Goal: Transaction & Acquisition: Book appointment/travel/reservation

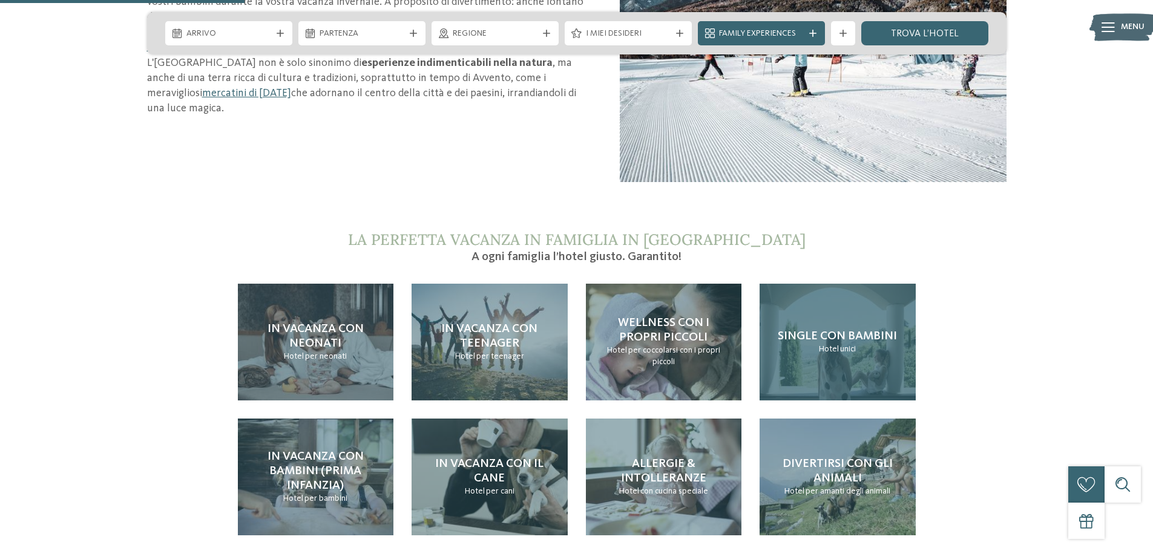
scroll to position [908, 0]
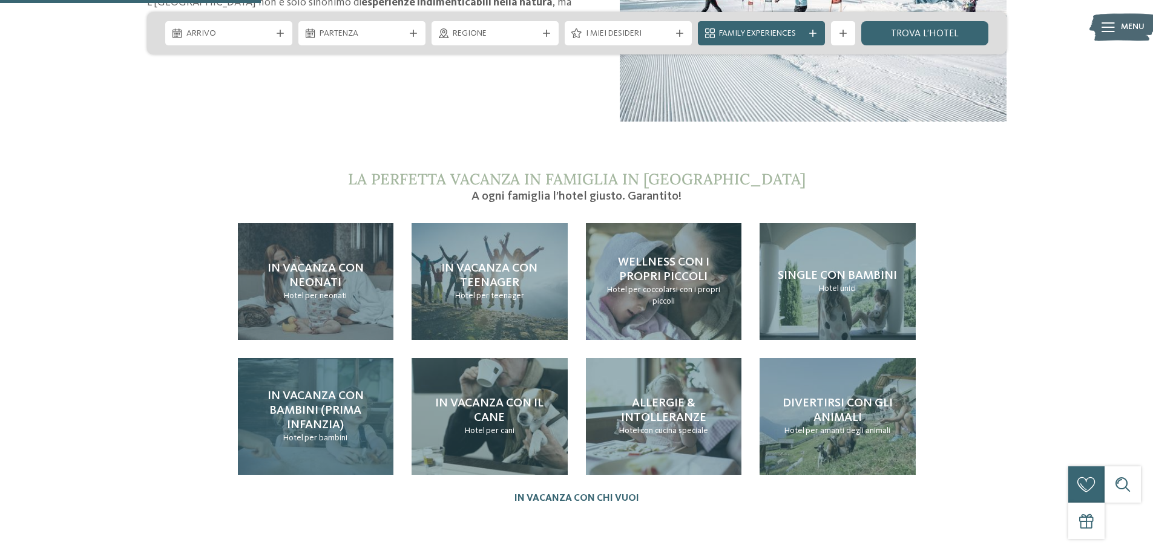
click at [325, 394] on span "In vacanza con bambini (prima infanzia)" at bounding box center [316, 410] width 96 height 41
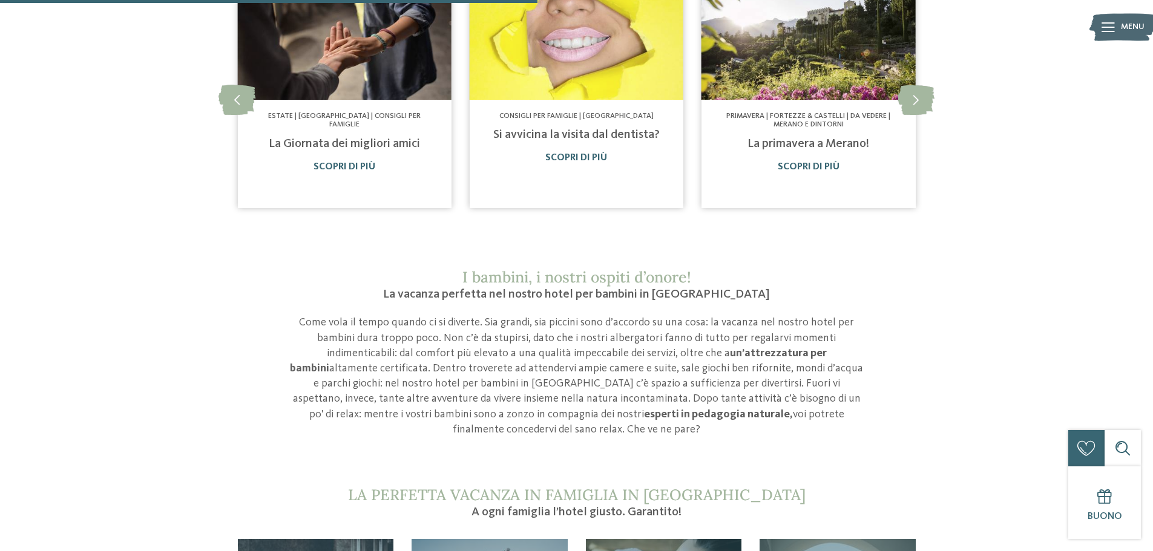
scroll to position [1029, 0]
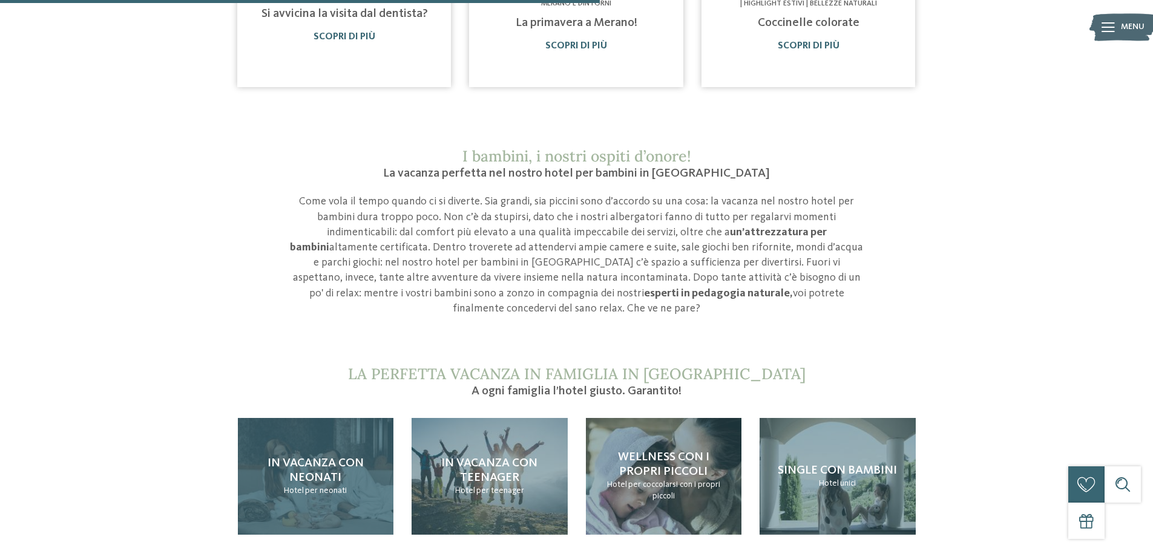
click at [353, 456] on h4 "In vacanza con neonati" at bounding box center [316, 470] width 132 height 29
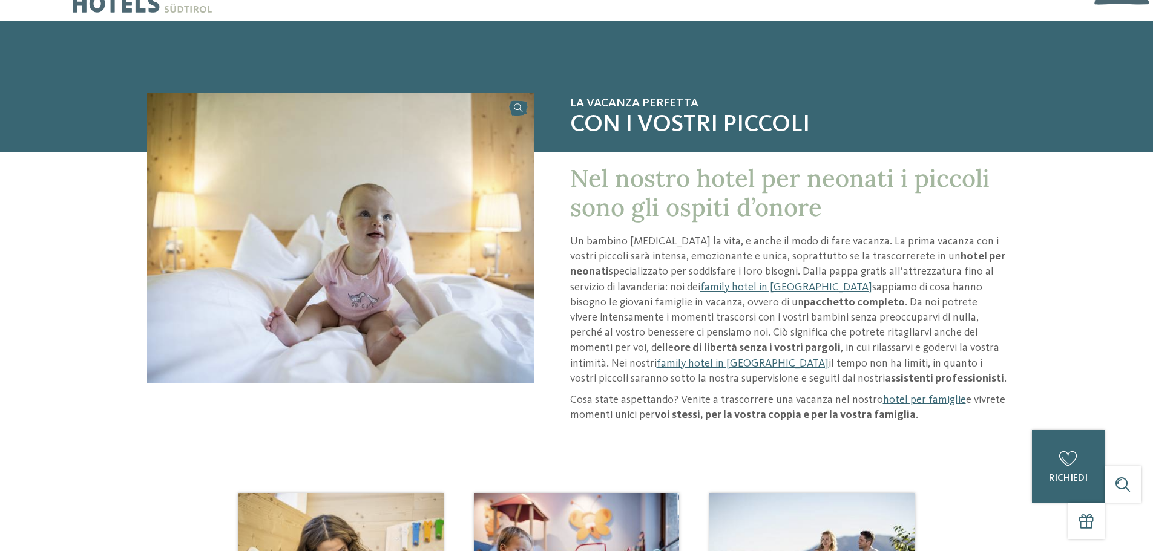
scroll to position [61, 0]
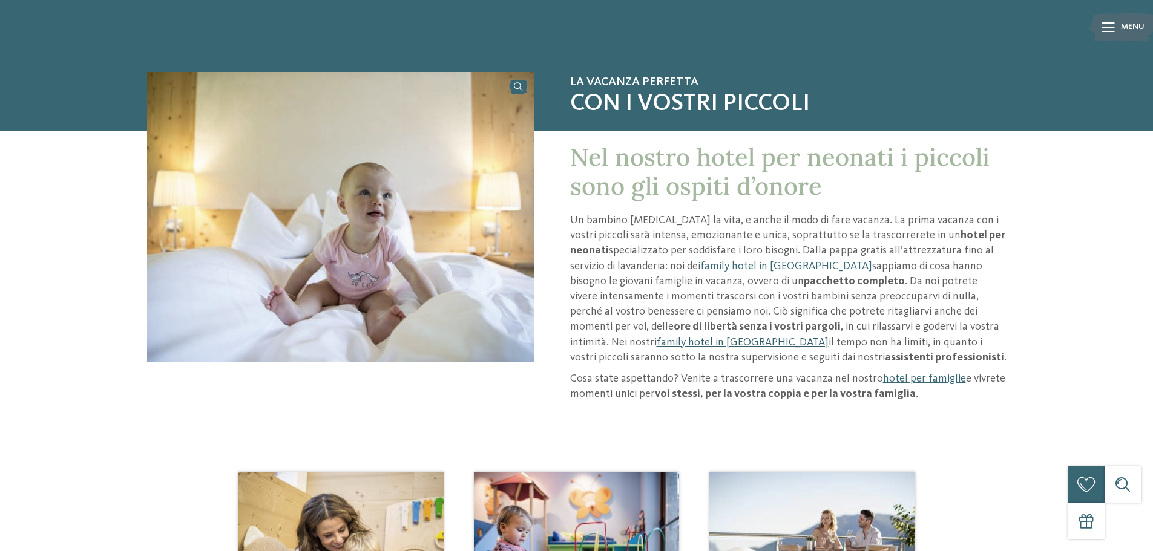
click at [829, 337] on link "family hotel in [GEOGRAPHIC_DATA]" at bounding box center [743, 342] width 172 height 11
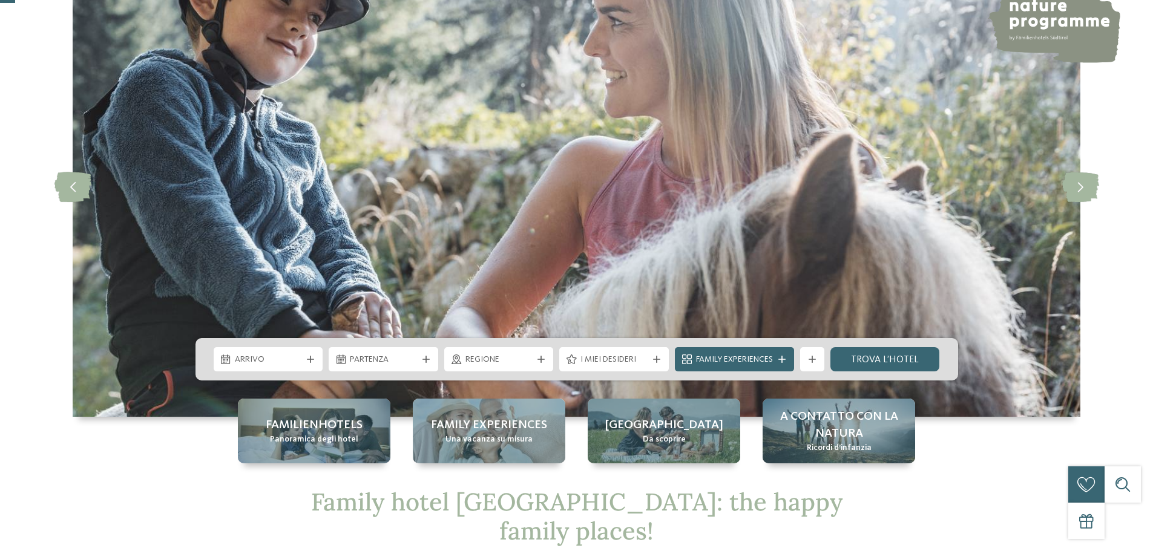
scroll to position [121, 0]
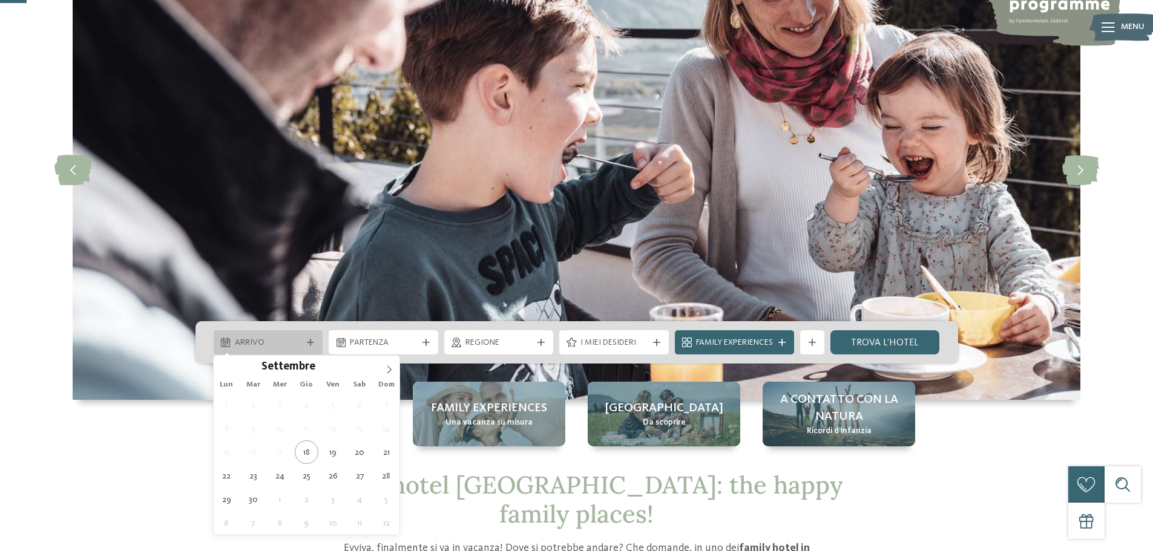
click at [302, 340] on div "Arrivo" at bounding box center [268, 342] width 73 height 13
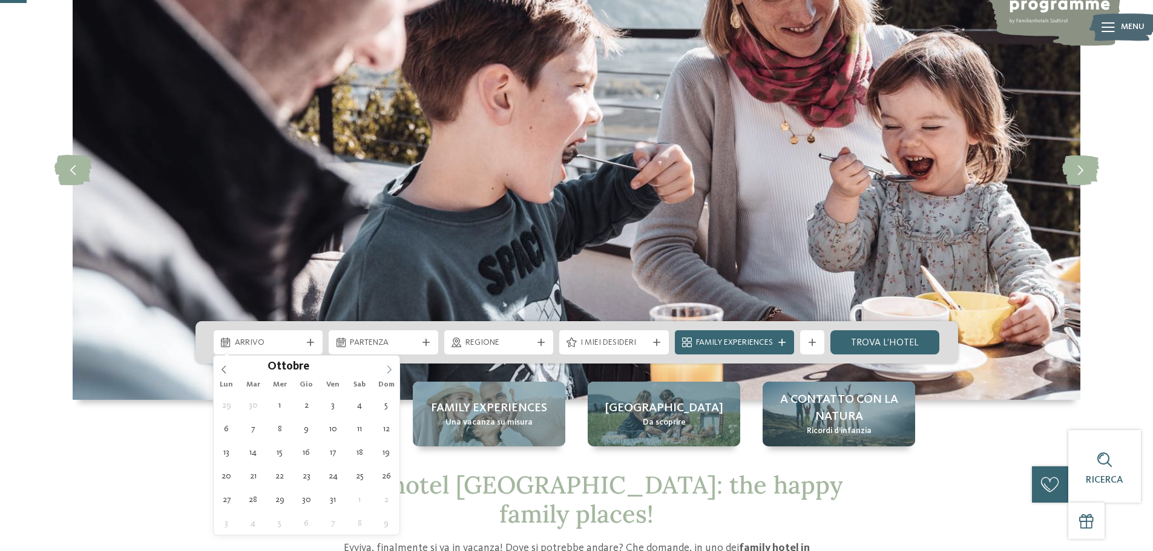
click at [389, 370] on icon at bounding box center [389, 370] width 8 height 8
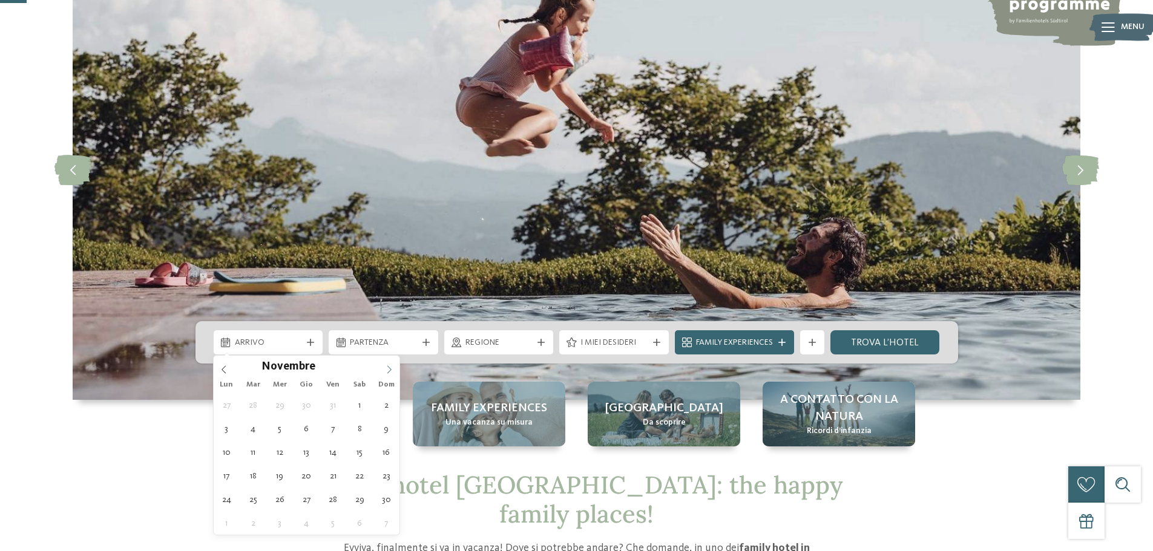
click at [389, 370] on icon at bounding box center [389, 370] width 8 height 8
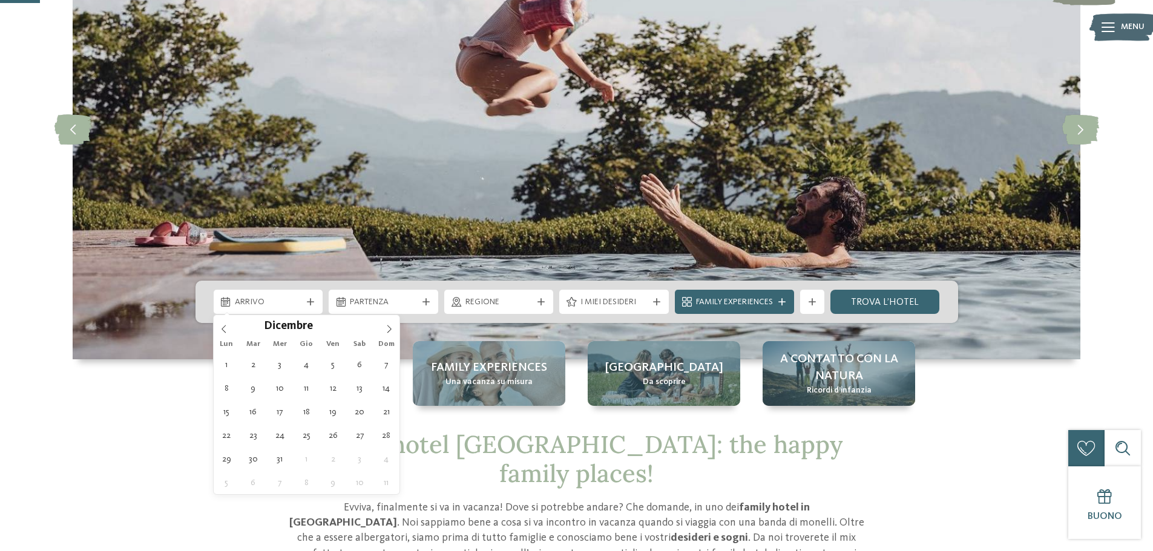
scroll to position [182, 0]
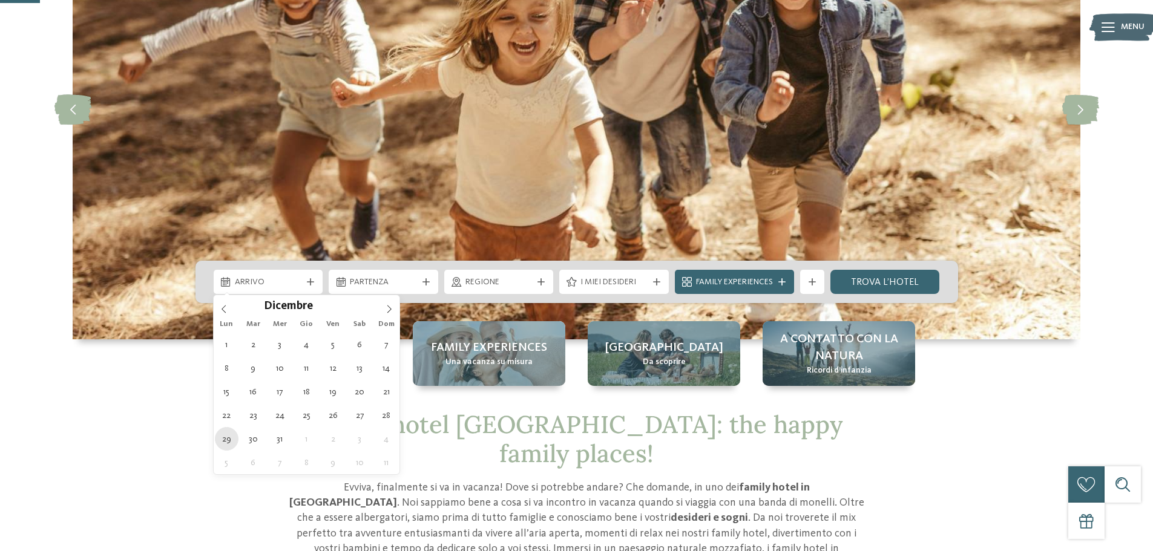
type div "[DATE]"
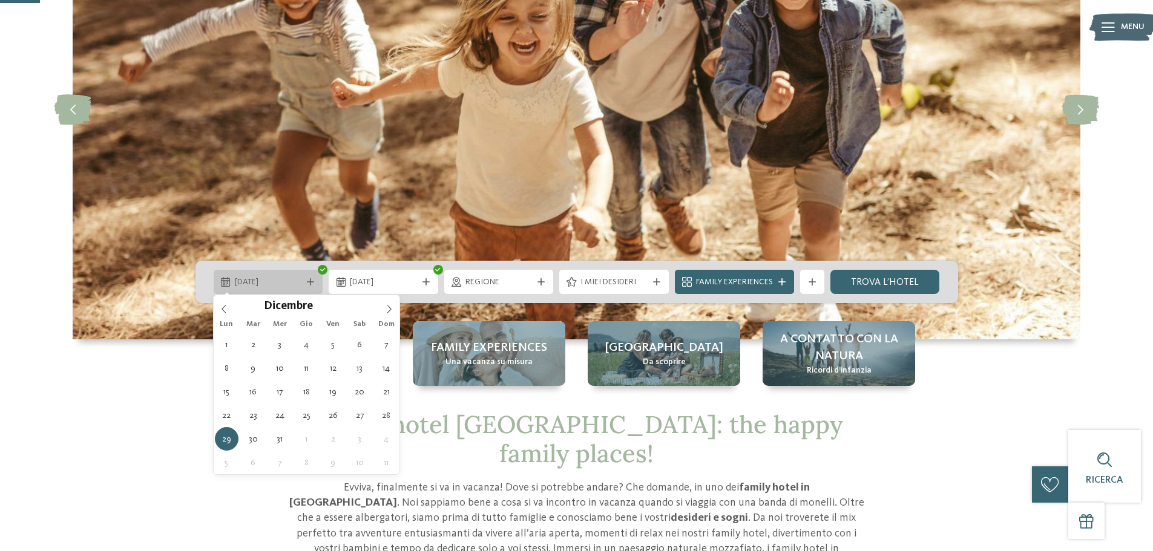
click at [266, 281] on span "[DATE]" at bounding box center [268, 283] width 67 height 12
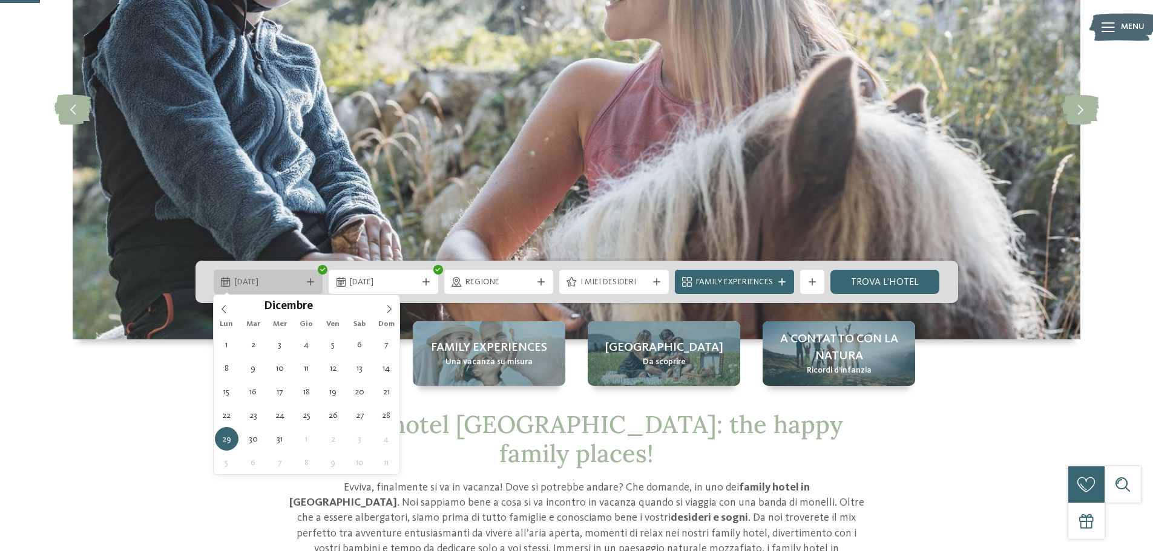
click at [266, 281] on span "[DATE]" at bounding box center [268, 283] width 67 height 12
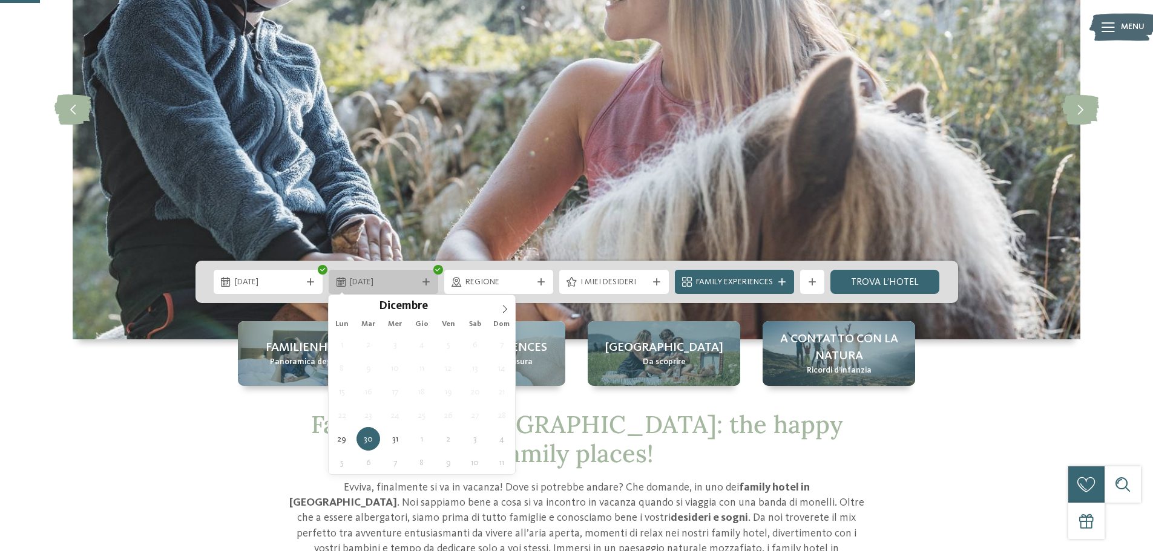
click at [403, 283] on span "30.12.2025" at bounding box center [383, 283] width 67 height 12
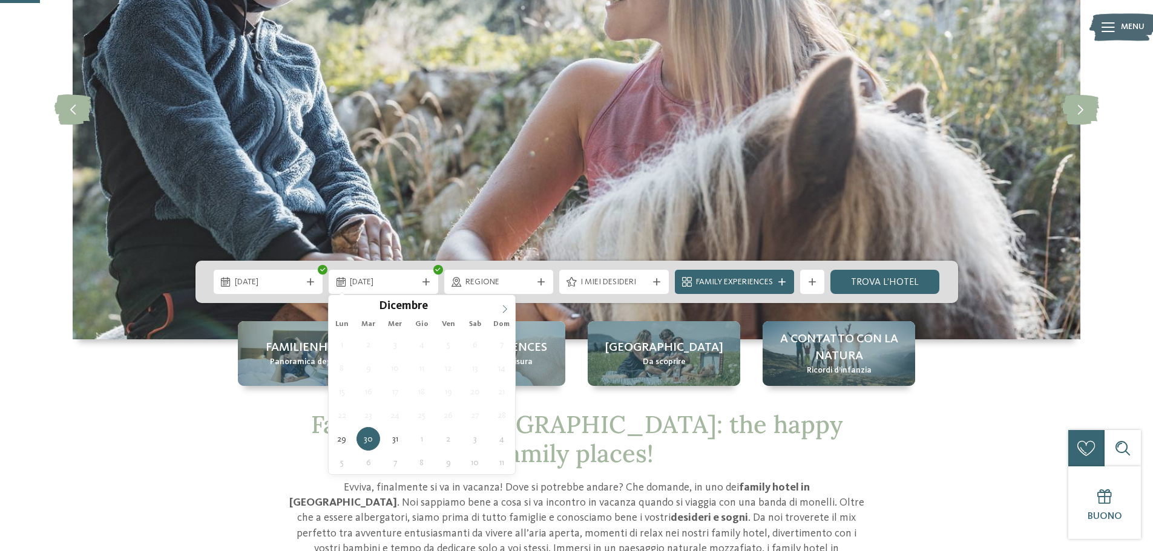
type input "****"
click at [508, 310] on icon at bounding box center [505, 309] width 8 height 8
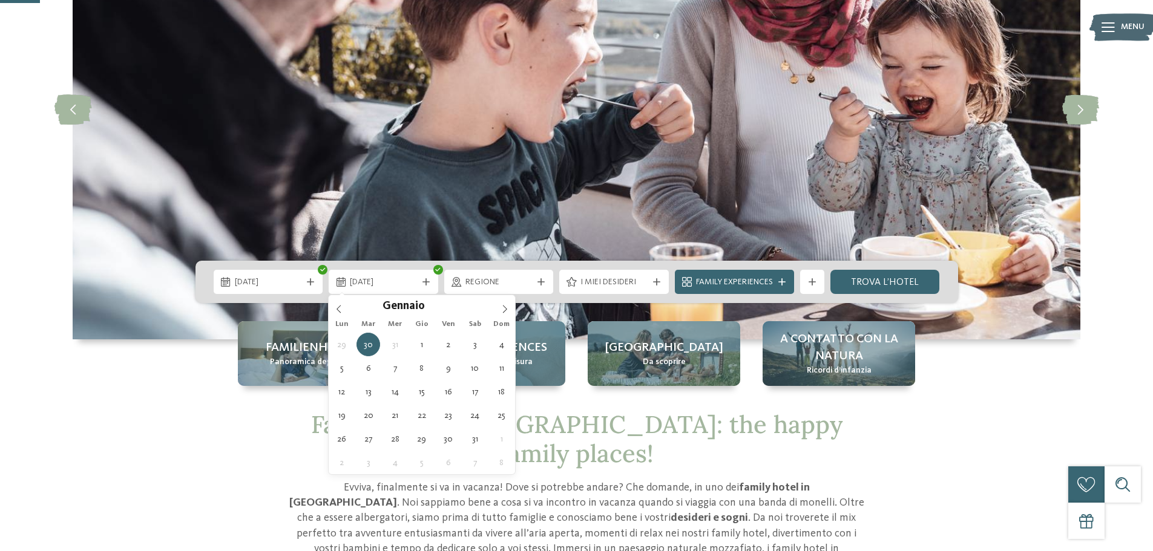
type div "[DATE]"
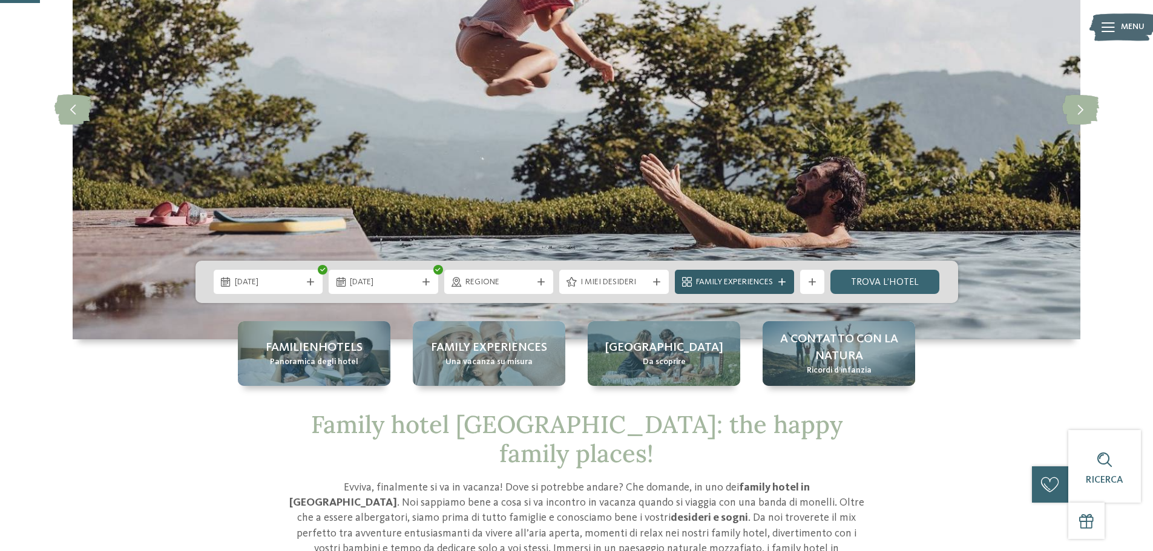
click at [778, 278] on div at bounding box center [782, 281] width 12 height 7
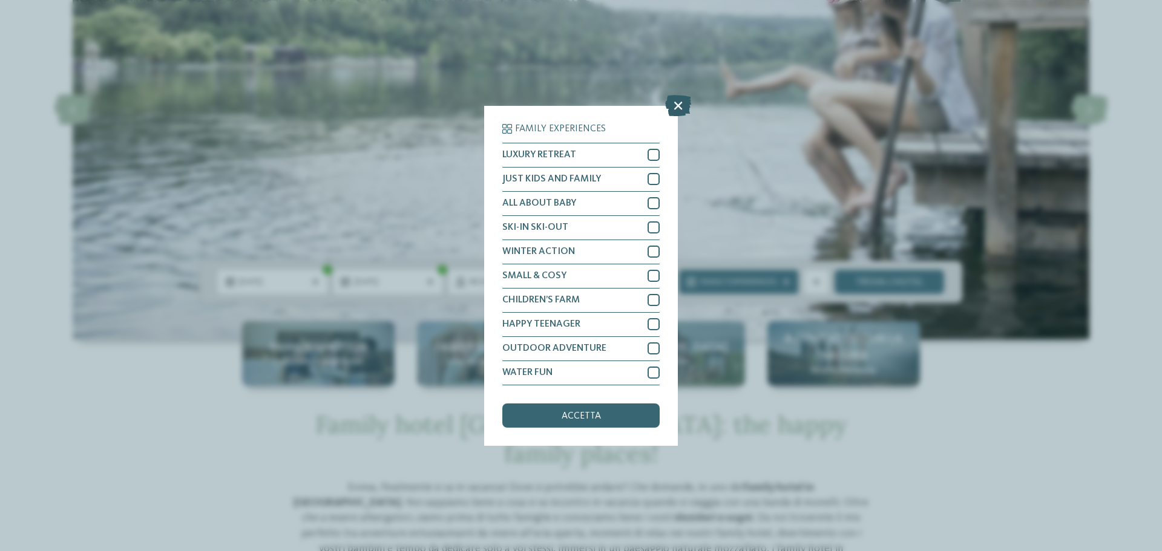
click at [676, 108] on icon at bounding box center [678, 104] width 26 height 21
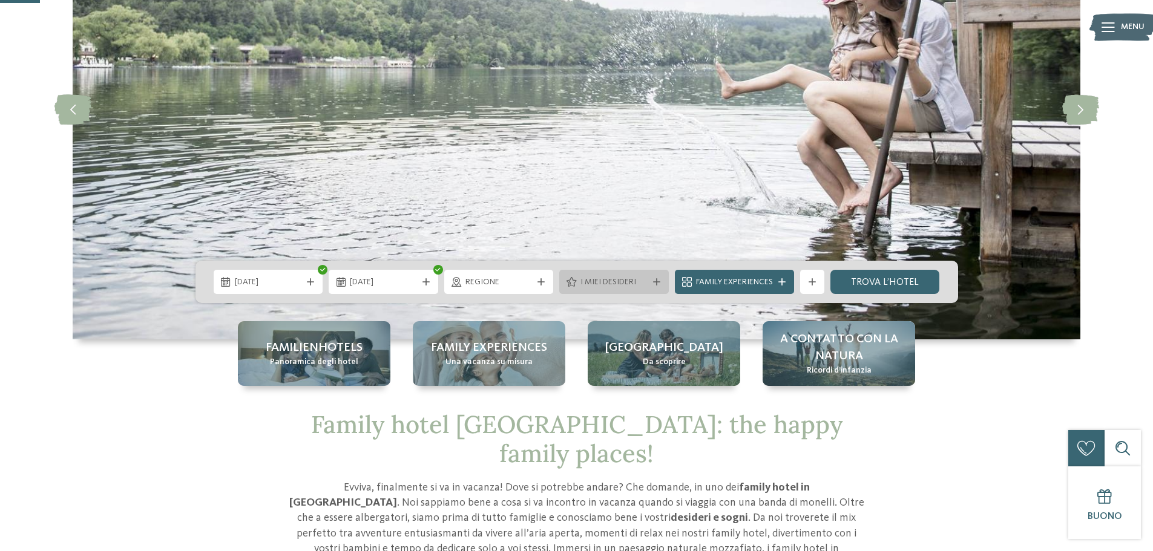
click at [626, 277] on span "I miei desideri" at bounding box center [613, 283] width 67 height 12
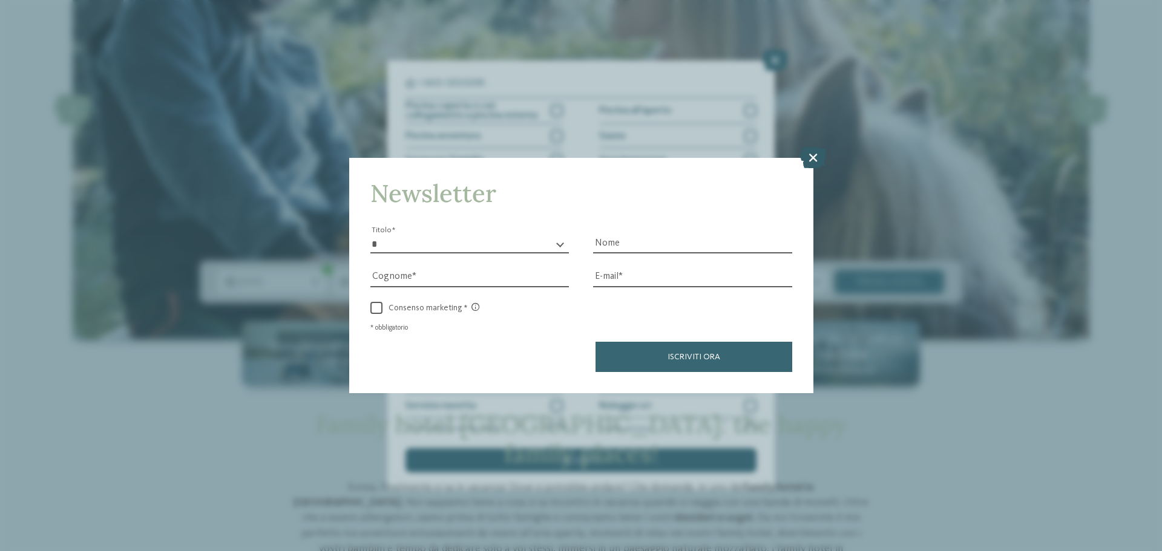
click at [806, 157] on icon at bounding box center [813, 157] width 26 height 21
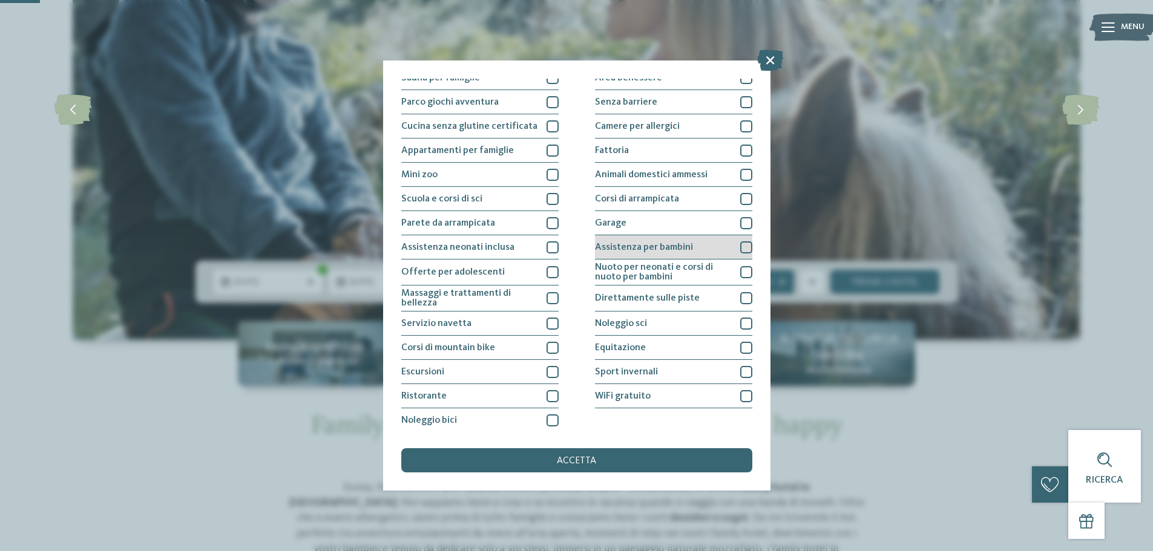
scroll to position [85, 0]
click at [740, 248] on div at bounding box center [746, 245] width 12 height 12
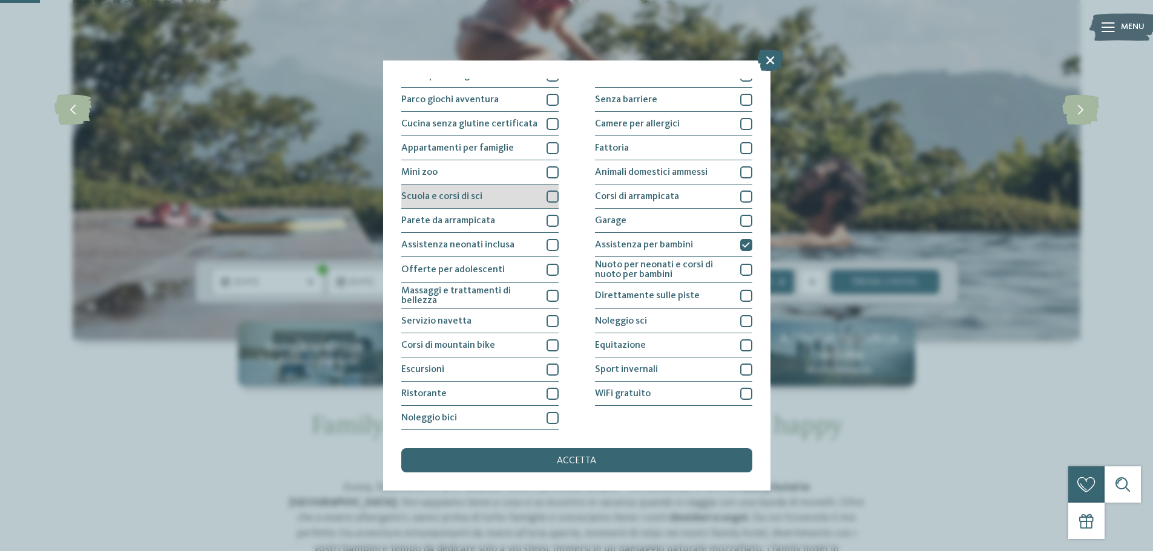
click at [548, 198] on div at bounding box center [553, 197] width 12 height 12
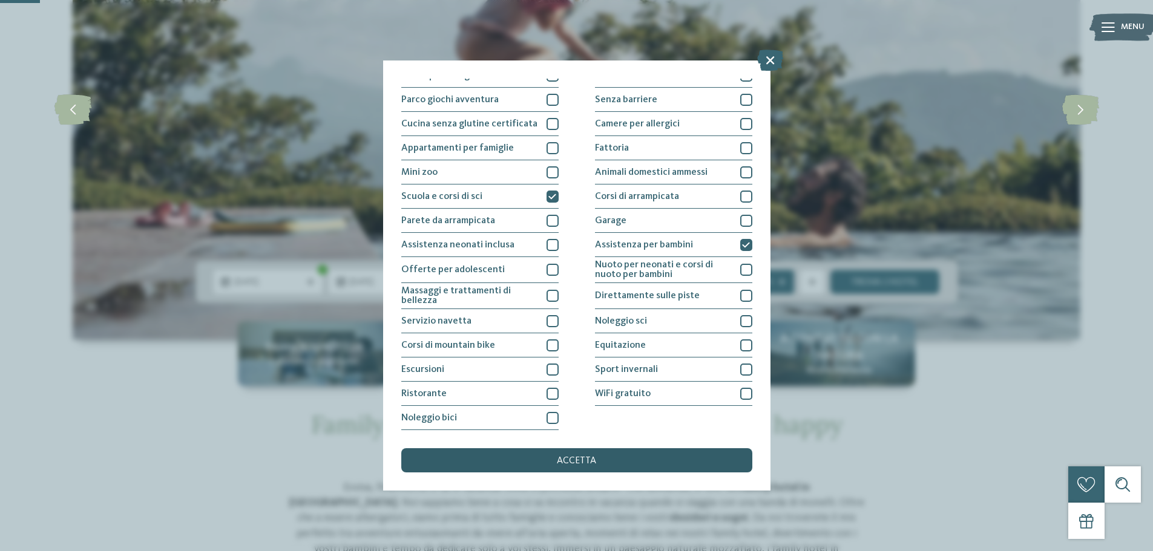
click at [570, 460] on span "accetta" at bounding box center [576, 461] width 39 height 10
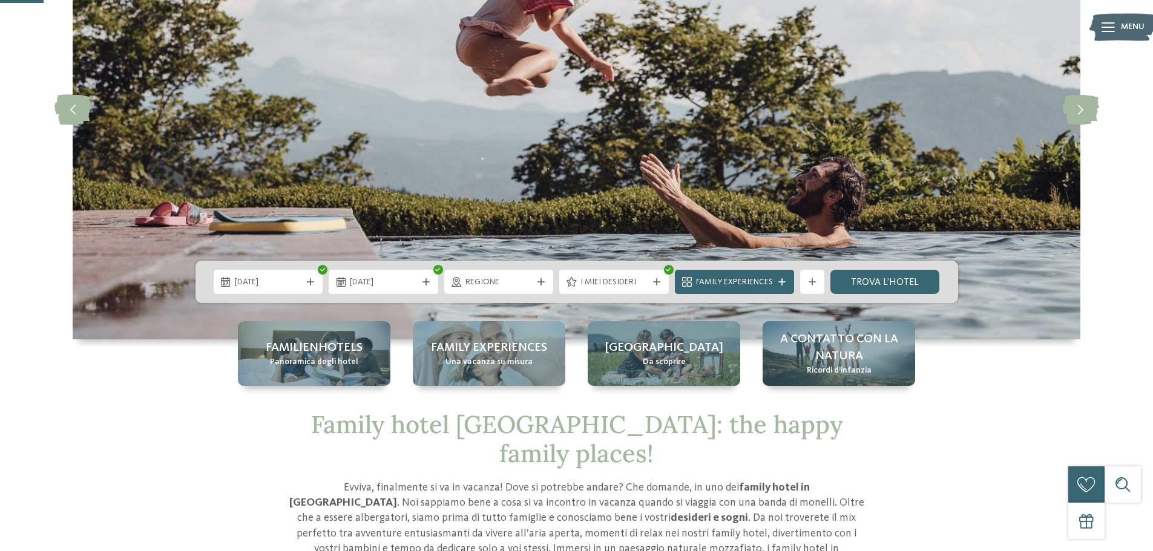
scroll to position [242, 0]
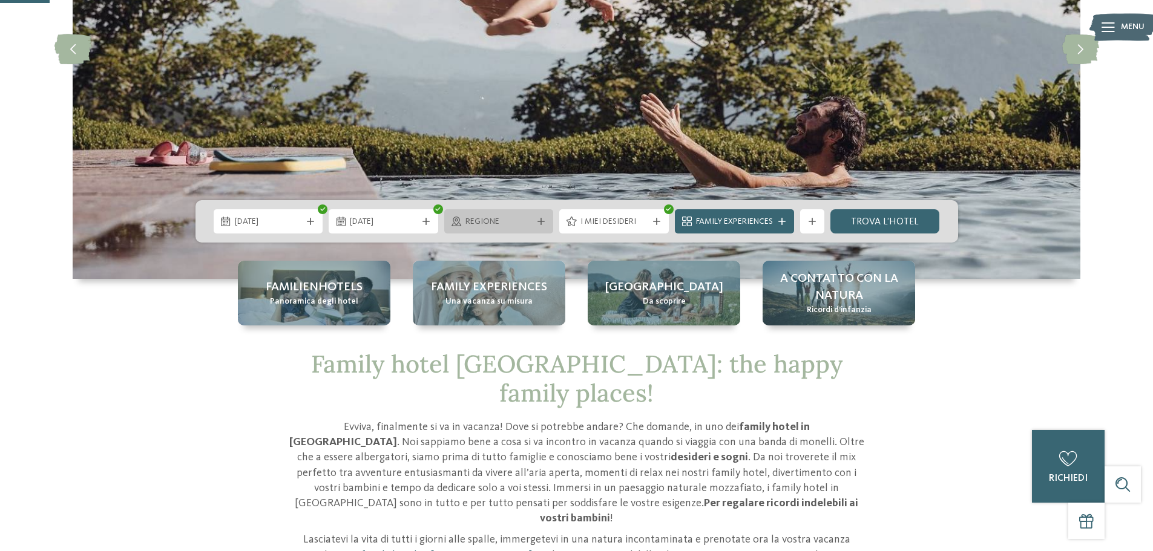
click at [523, 228] on span "Regione" at bounding box center [498, 222] width 67 height 12
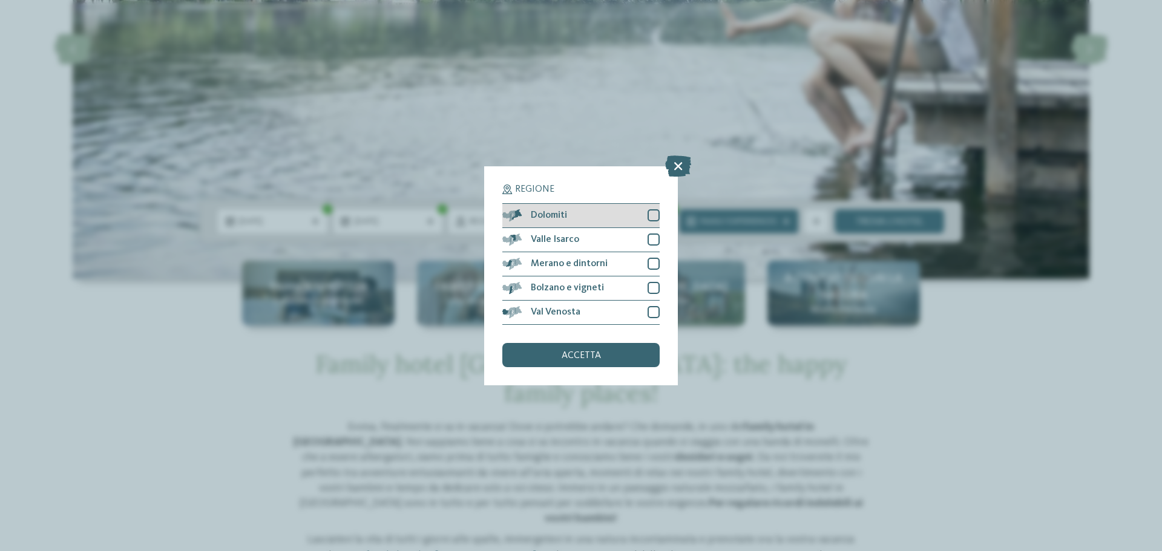
click at [648, 217] on div at bounding box center [654, 215] width 12 height 12
click at [647, 238] on div "Valle Isarco" at bounding box center [580, 240] width 157 height 24
click at [645, 260] on div "Merano e dintorni" at bounding box center [580, 264] width 157 height 24
click at [655, 286] on div at bounding box center [654, 288] width 12 height 12
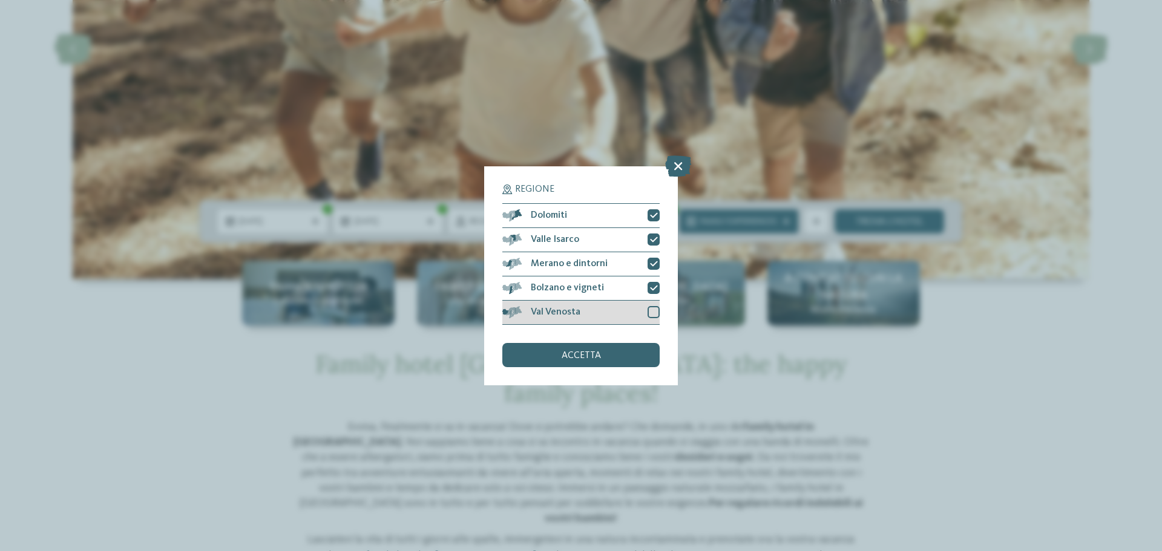
click at [657, 313] on div at bounding box center [654, 312] width 12 height 12
click at [612, 355] on div "accetta" at bounding box center [580, 355] width 157 height 24
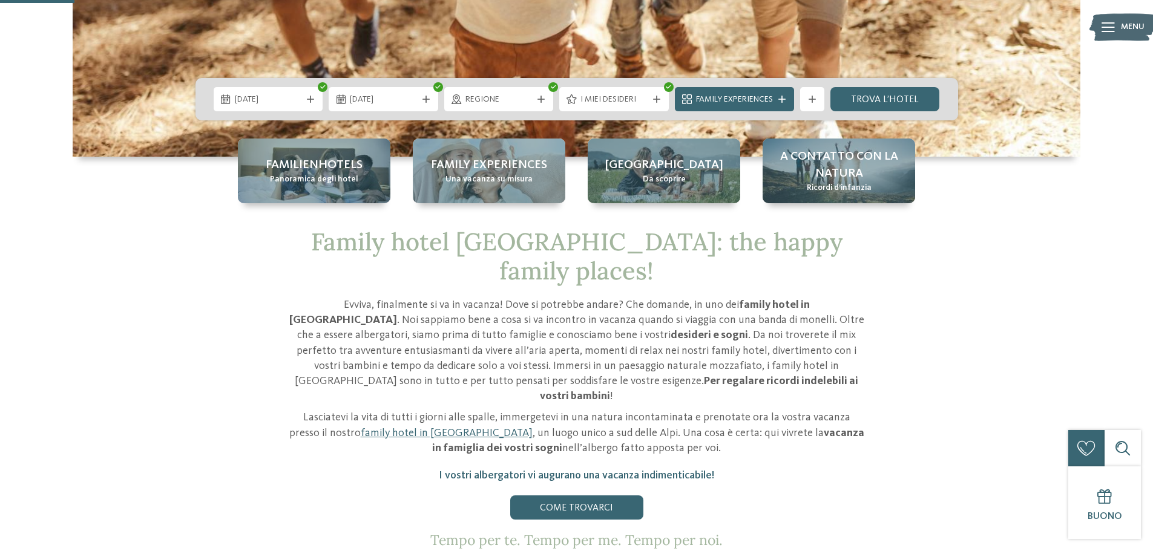
scroll to position [363, 0]
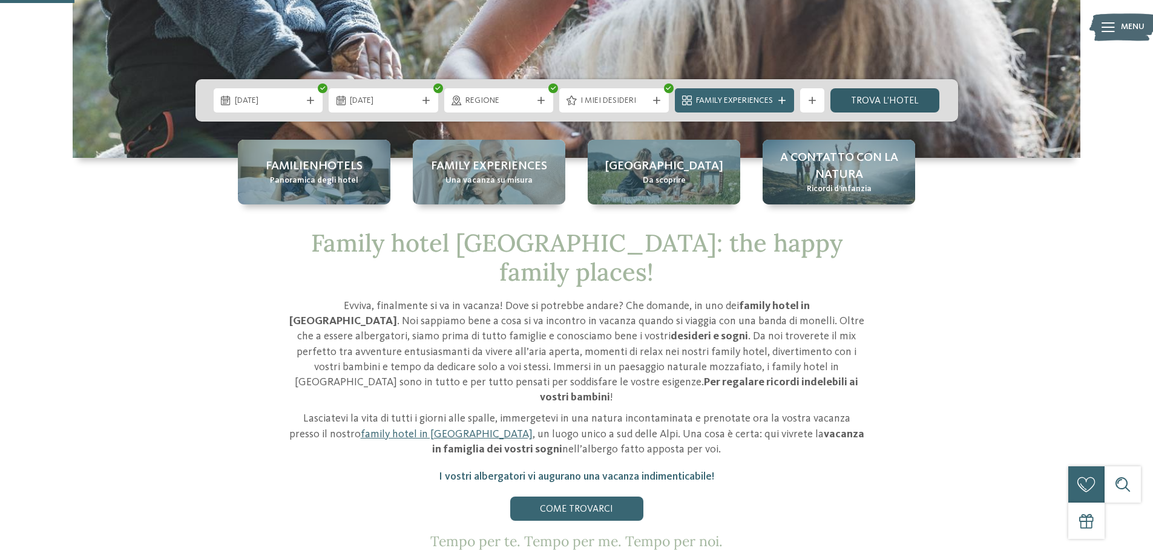
click at [881, 97] on link "trova l’hotel" at bounding box center [885, 100] width 110 height 24
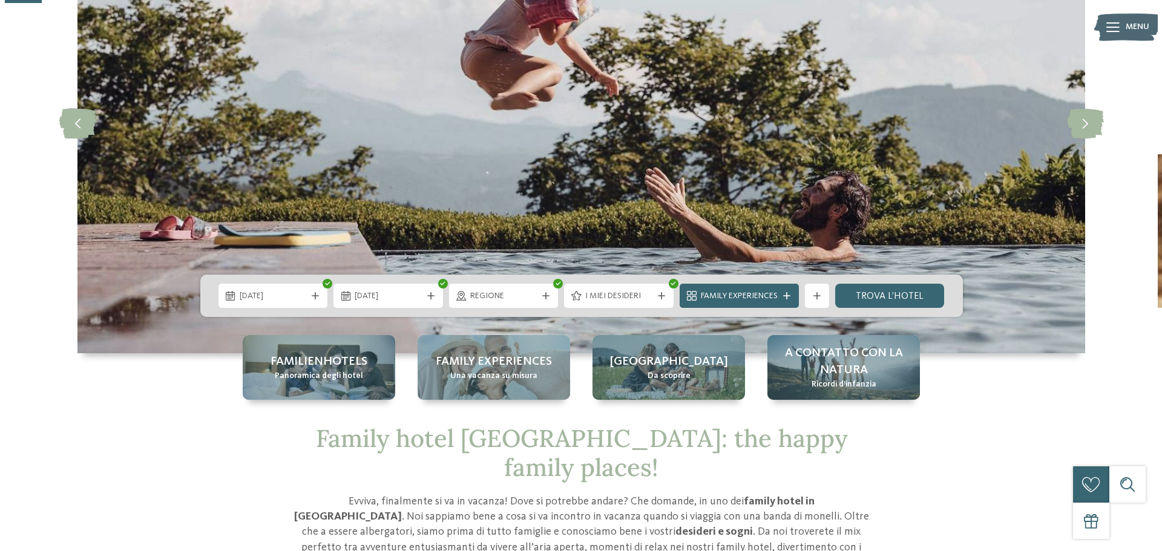
scroll to position [182, 0]
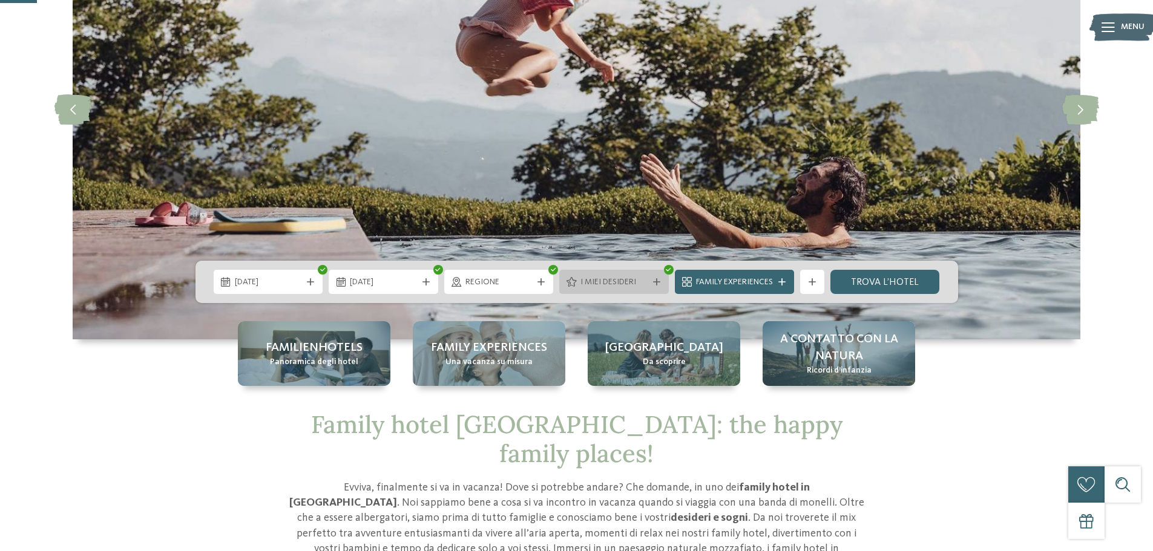
click at [631, 274] on div "I miei desideri" at bounding box center [614, 282] width 110 height 24
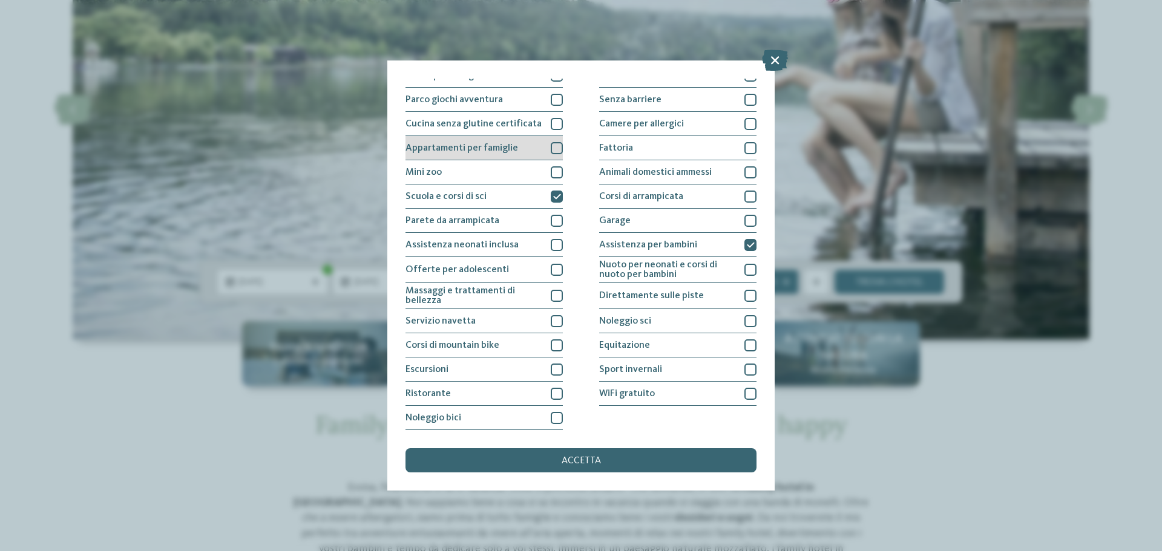
click at [551, 145] on div at bounding box center [557, 148] width 12 height 12
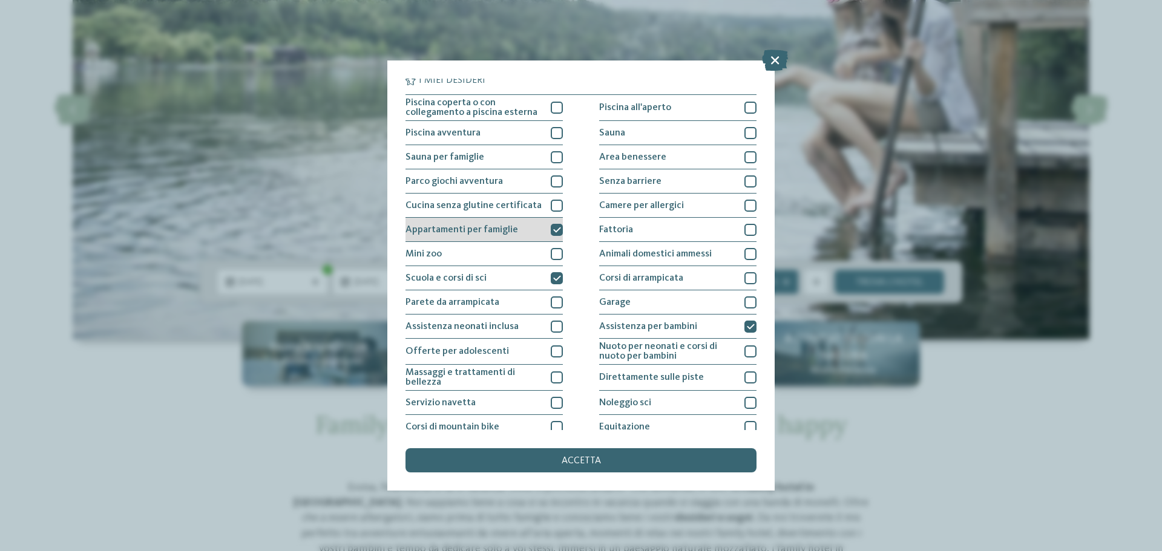
scroll to position [0, 0]
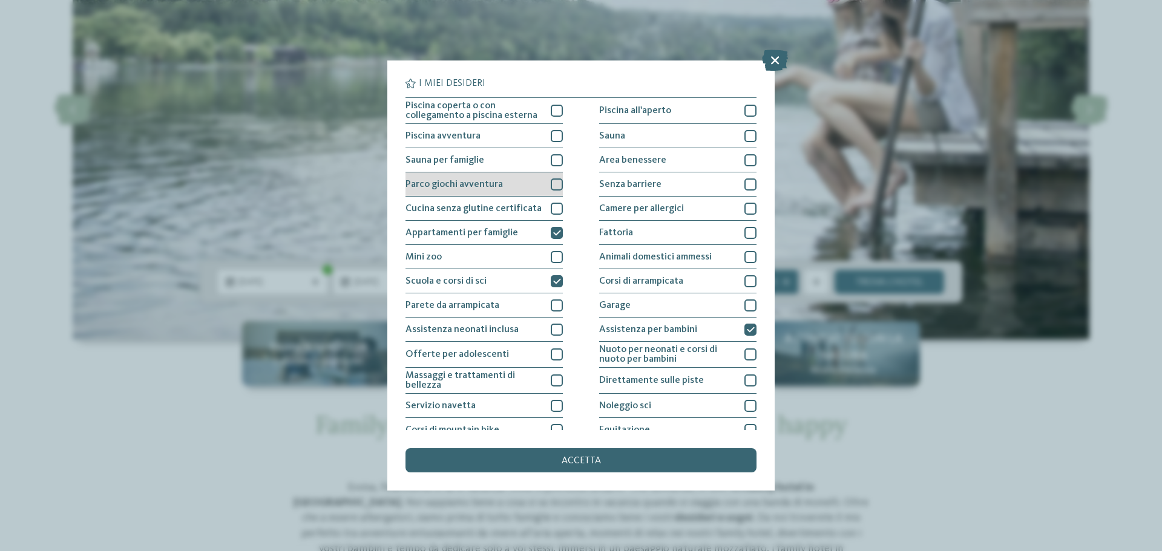
click at [558, 181] on div at bounding box center [557, 185] width 12 height 12
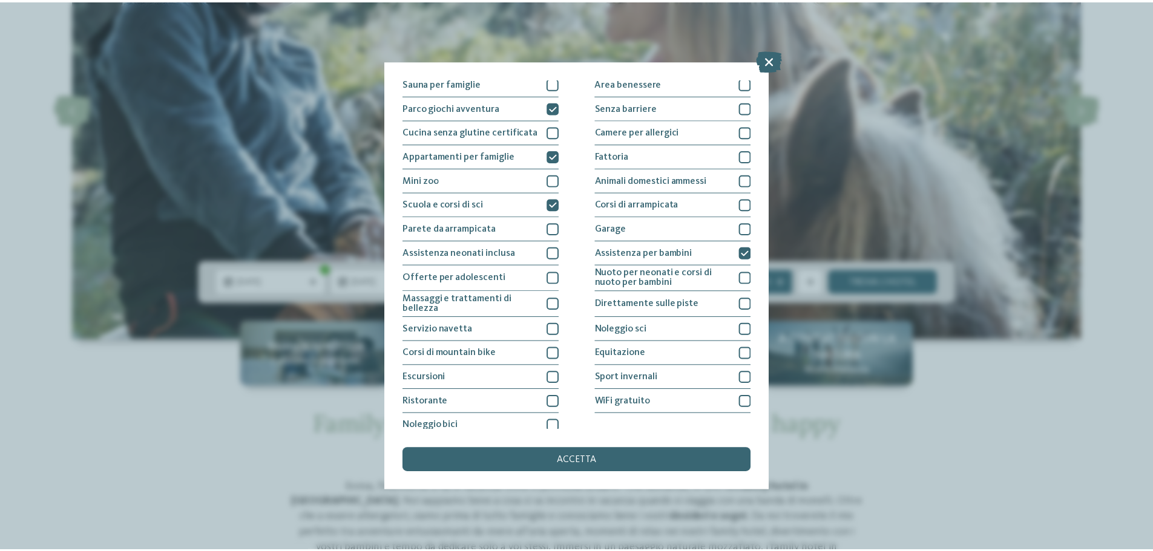
scroll to position [85, 0]
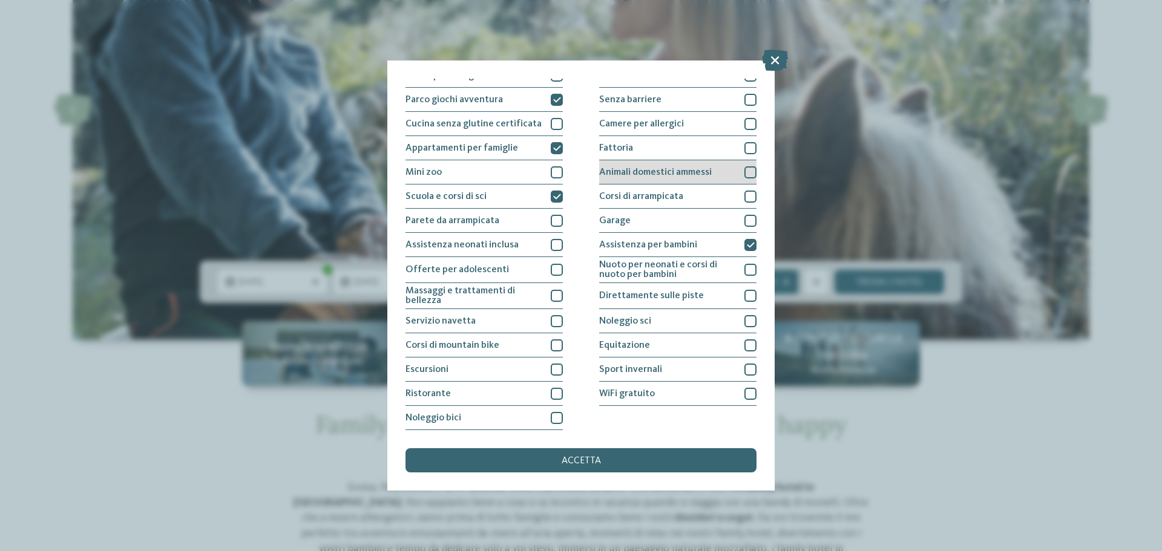
click at [745, 170] on div at bounding box center [751, 172] width 12 height 12
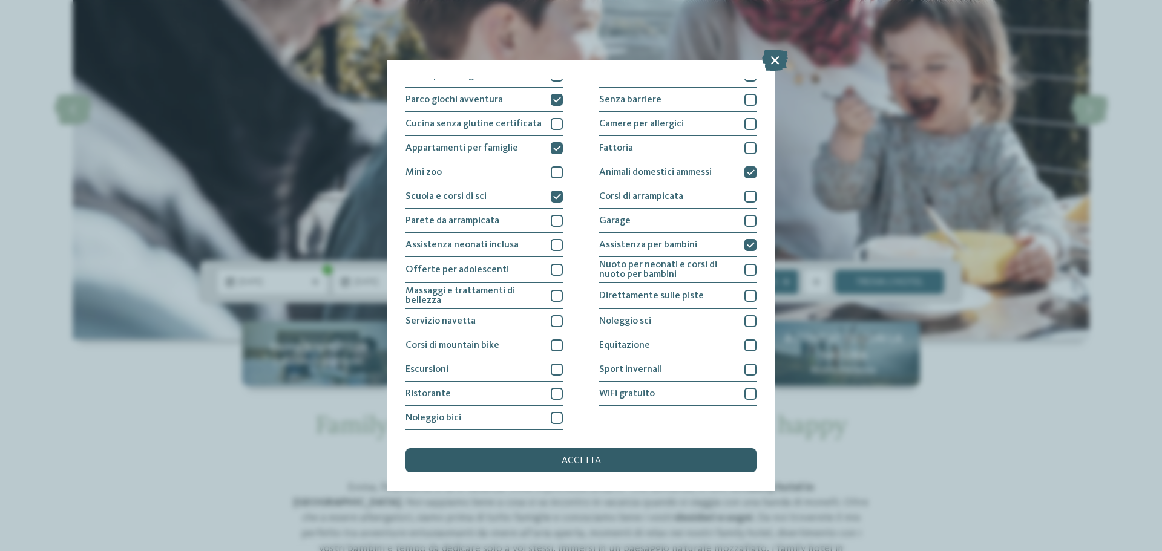
click at [601, 456] on div "accetta" at bounding box center [581, 461] width 351 height 24
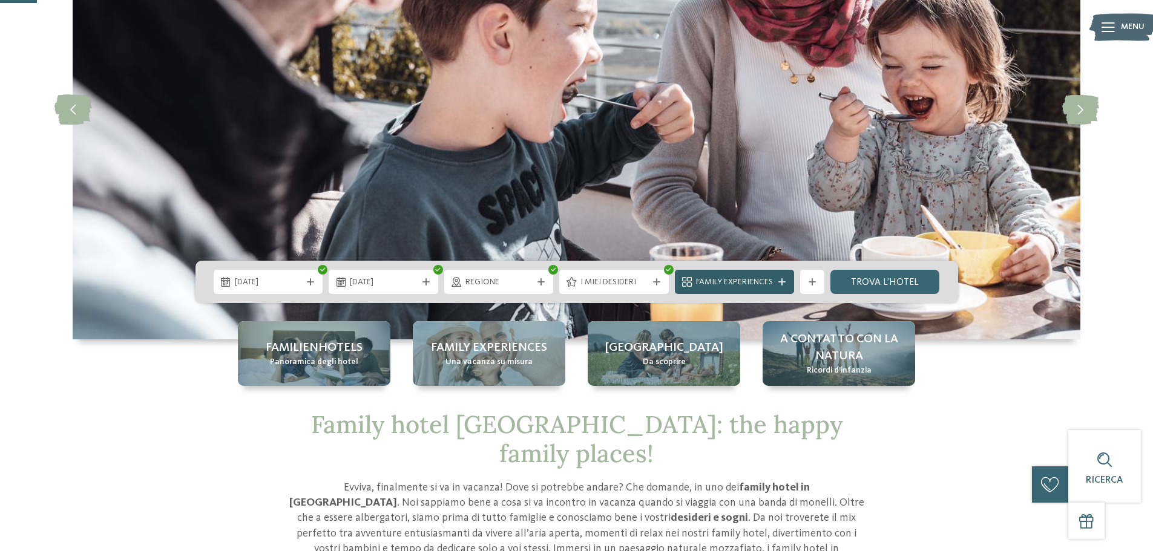
click at [766, 288] on span "Family Experiences" at bounding box center [734, 283] width 77 height 12
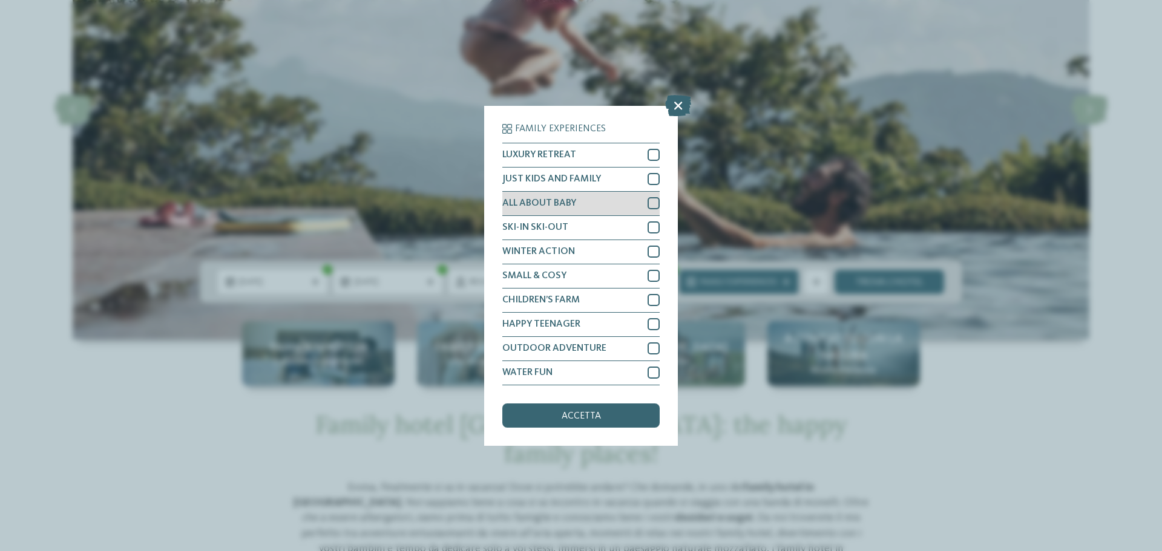
click at [649, 202] on div at bounding box center [654, 203] width 12 height 12
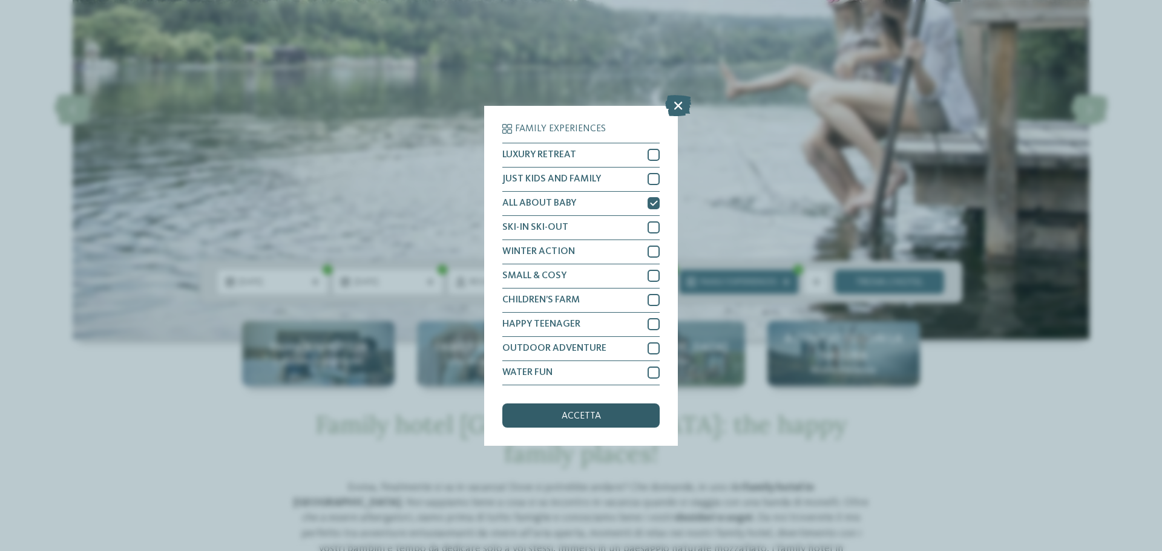
click at [600, 418] on div "accetta" at bounding box center [580, 416] width 157 height 24
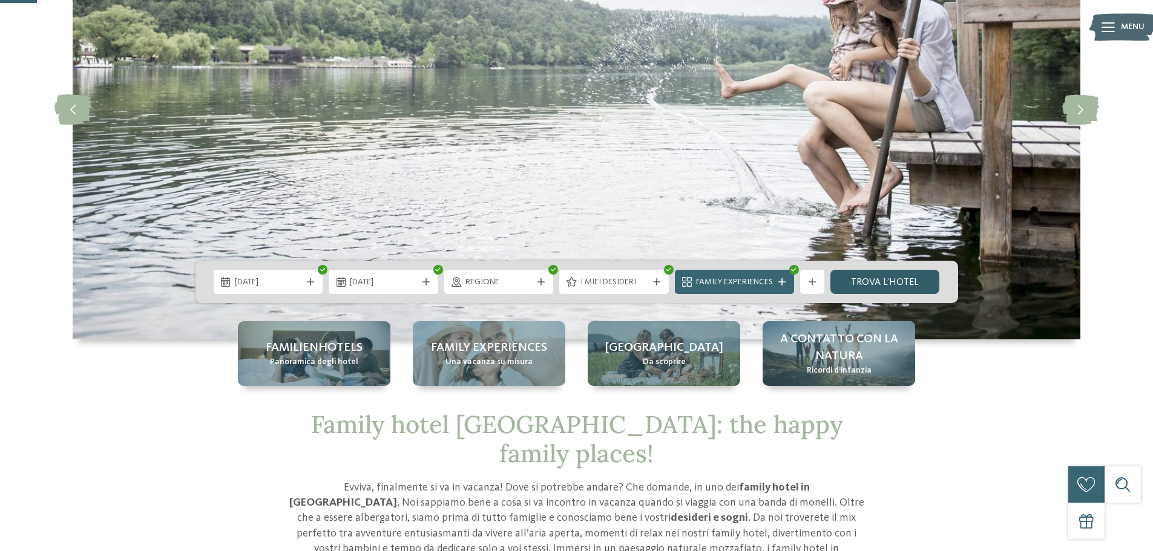
click at [906, 280] on link "trova l’hotel" at bounding box center [885, 282] width 110 height 24
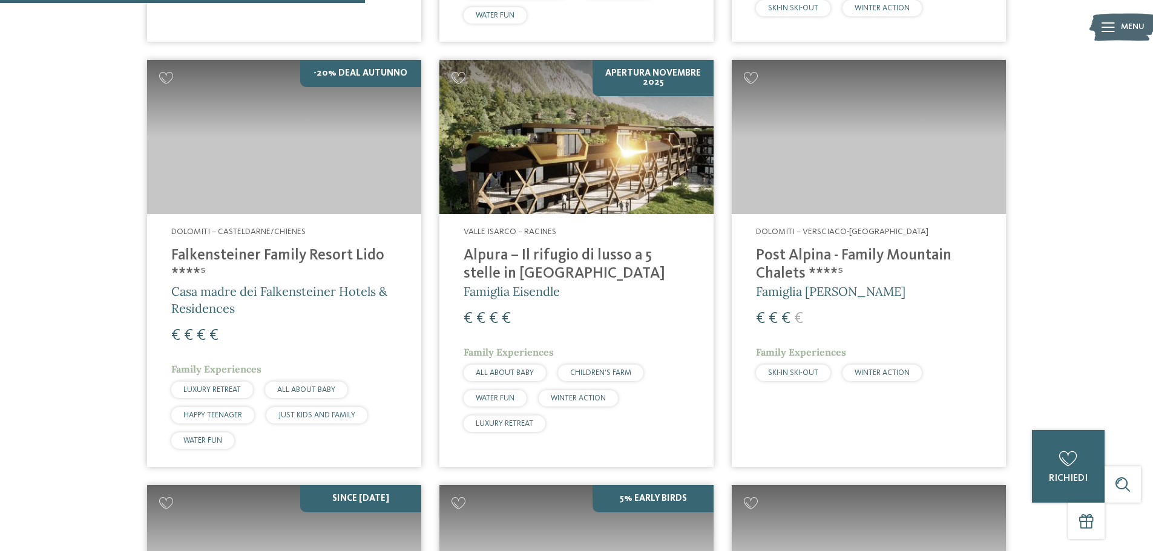
scroll to position [820, 0]
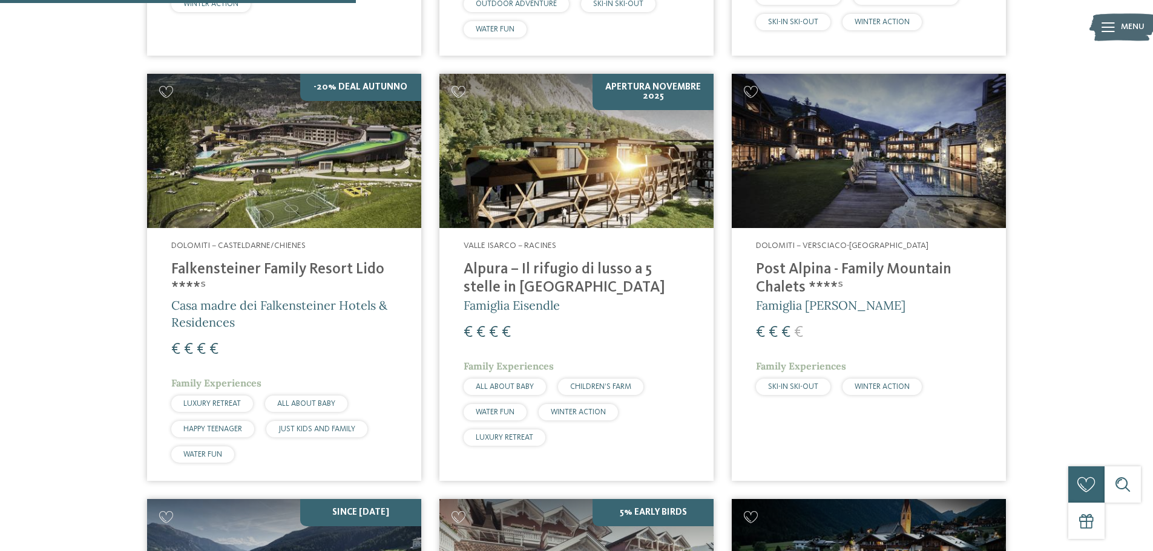
click at [918, 154] on img at bounding box center [869, 151] width 274 height 154
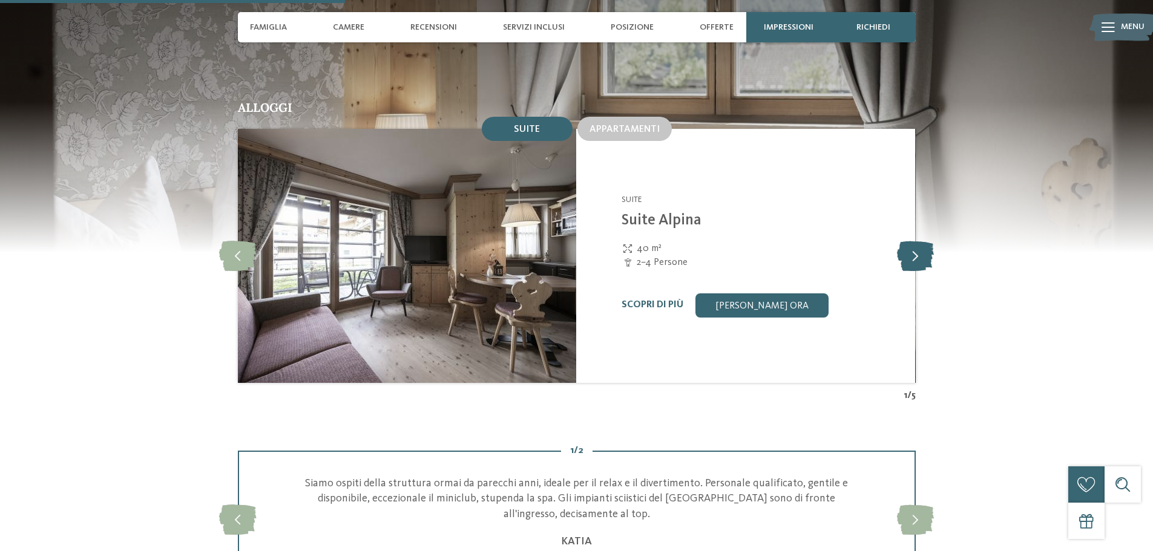
scroll to position [1271, 0]
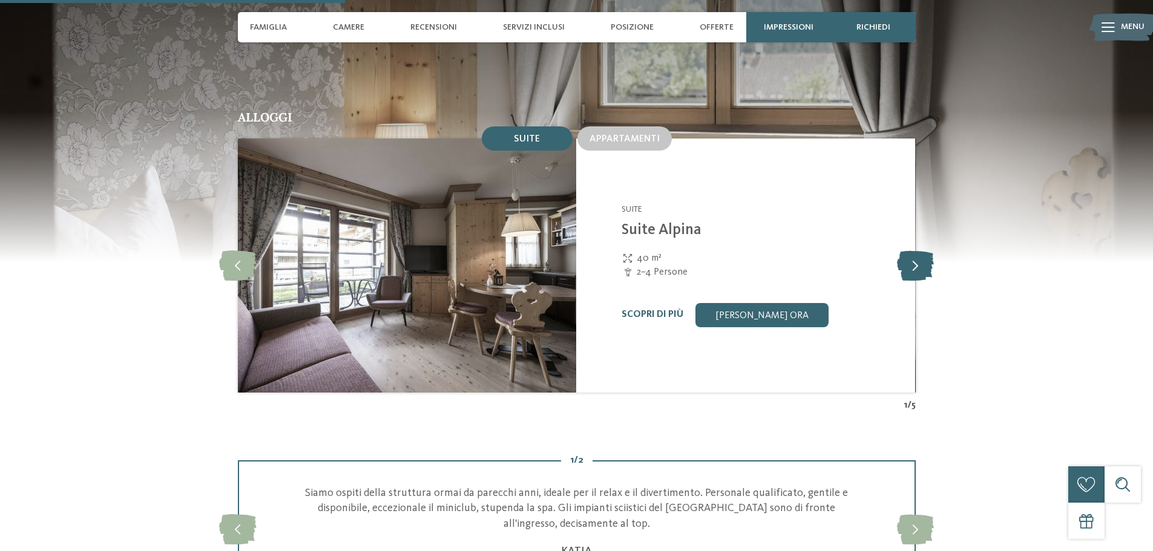
click at [925, 251] on icon at bounding box center [915, 266] width 37 height 30
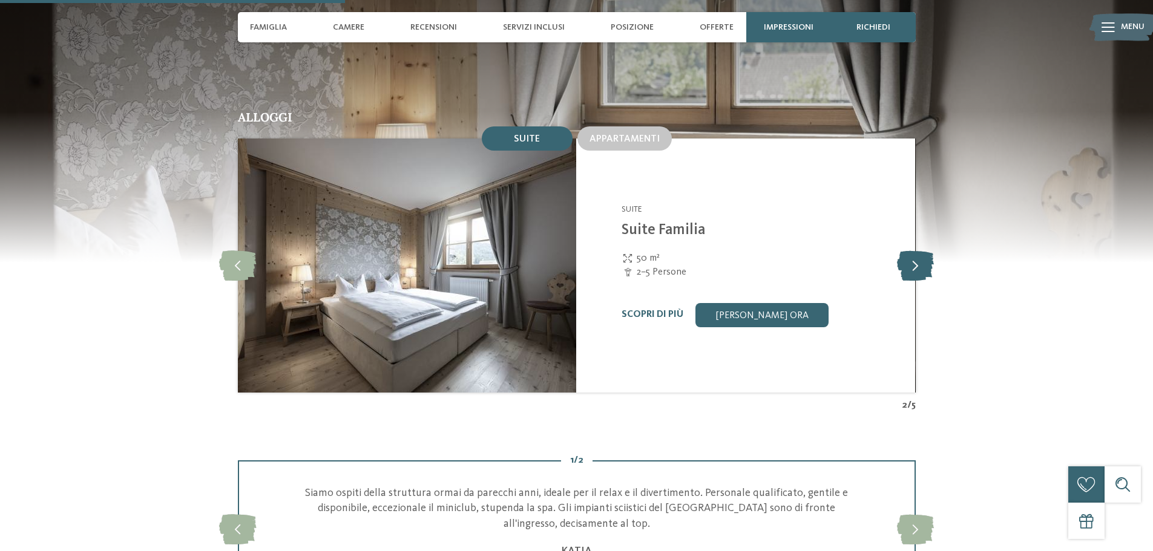
click at [925, 251] on icon at bounding box center [915, 266] width 37 height 30
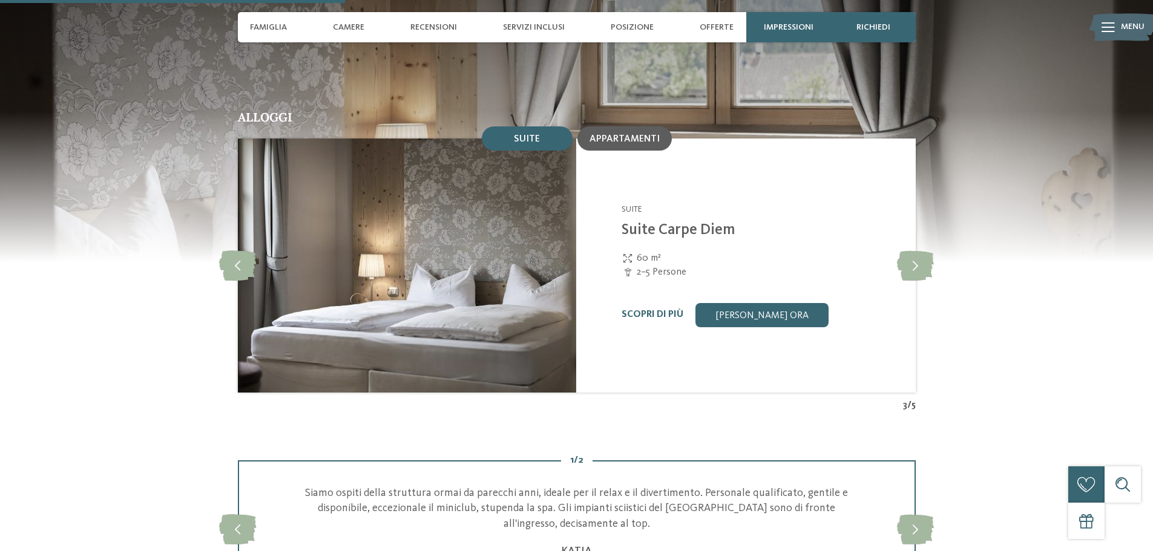
click at [638, 127] on div "Appartamenti" at bounding box center [624, 139] width 94 height 24
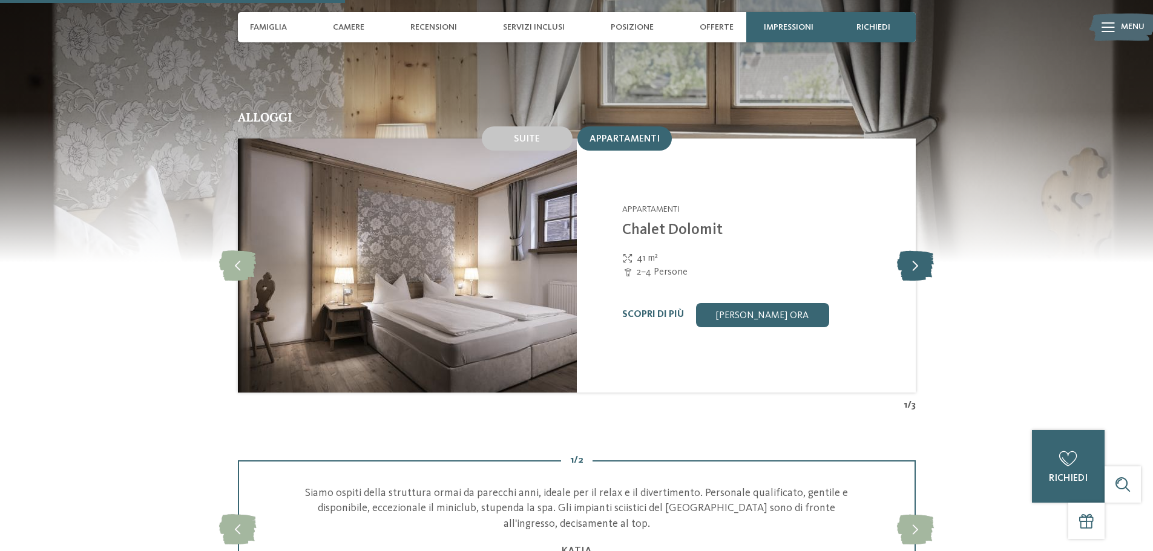
click at [918, 251] on icon at bounding box center [915, 266] width 37 height 30
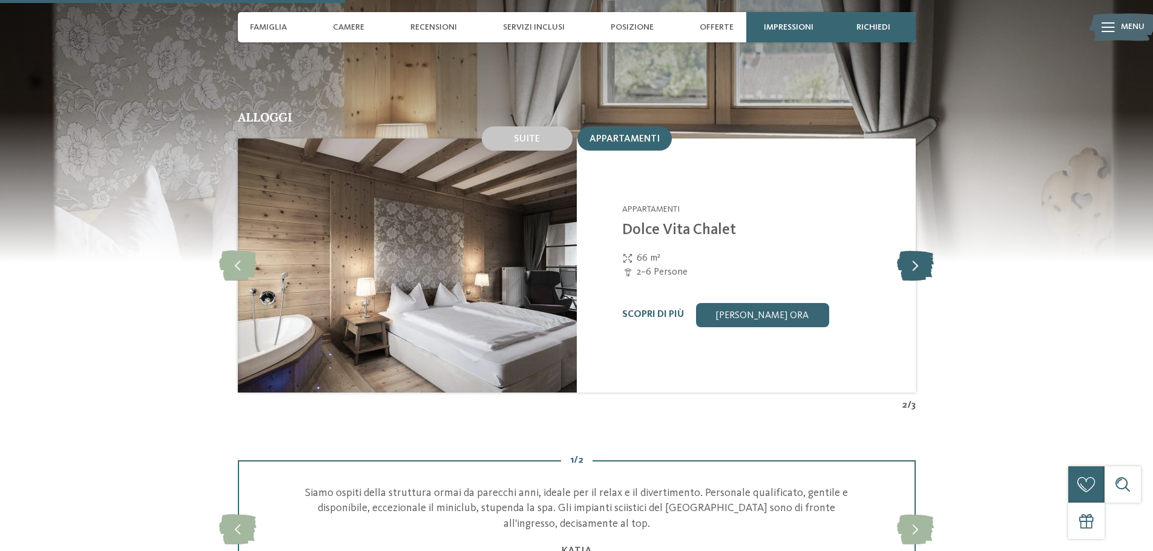
click at [918, 251] on icon at bounding box center [915, 266] width 37 height 30
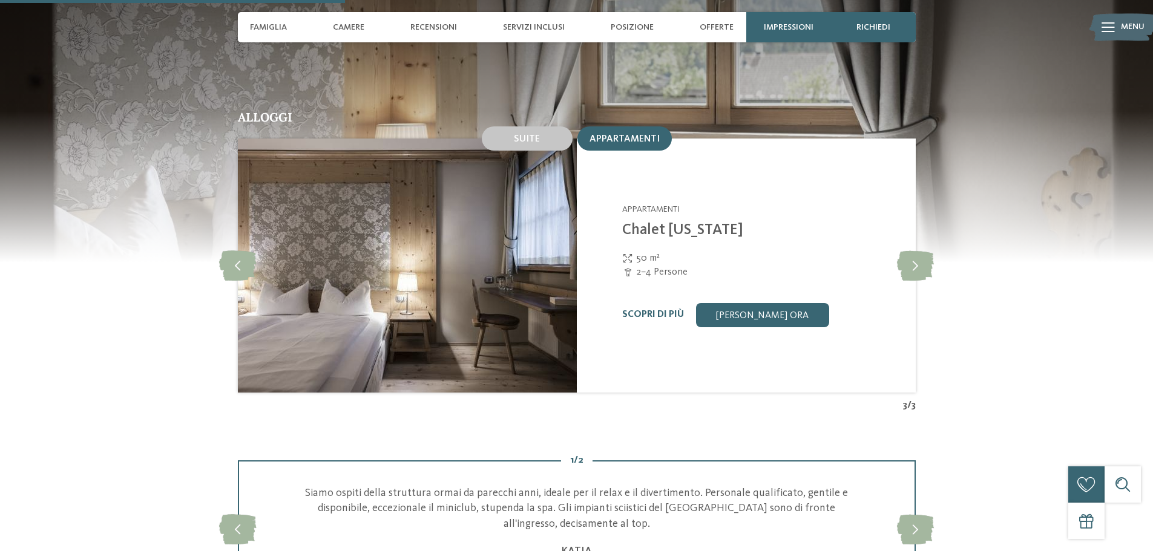
click at [476, 250] on img at bounding box center [407, 266] width 339 height 254
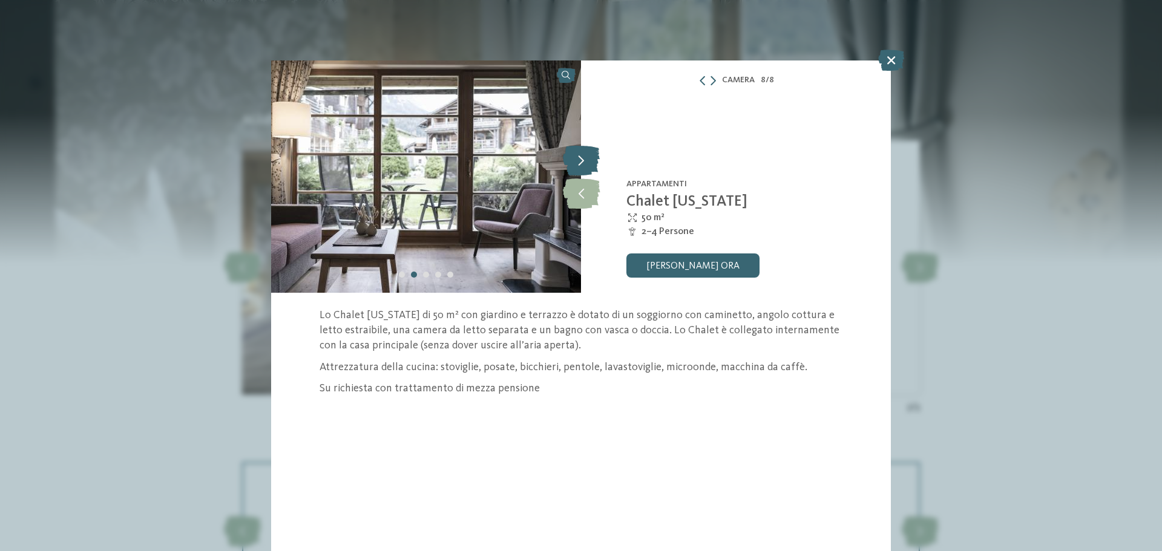
click at [581, 161] on icon at bounding box center [581, 160] width 37 height 30
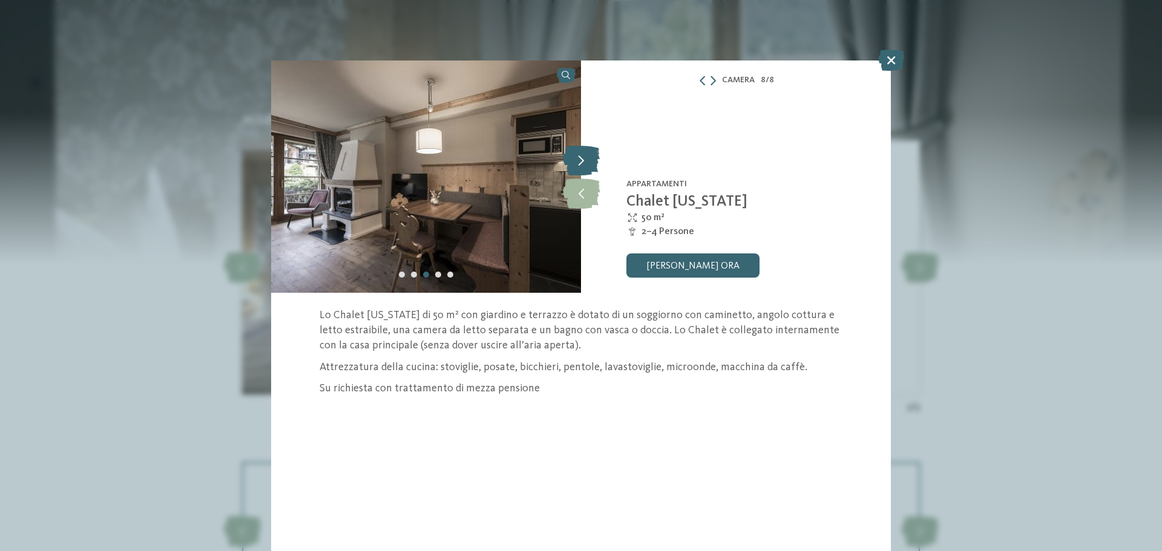
click at [581, 161] on icon at bounding box center [581, 160] width 37 height 30
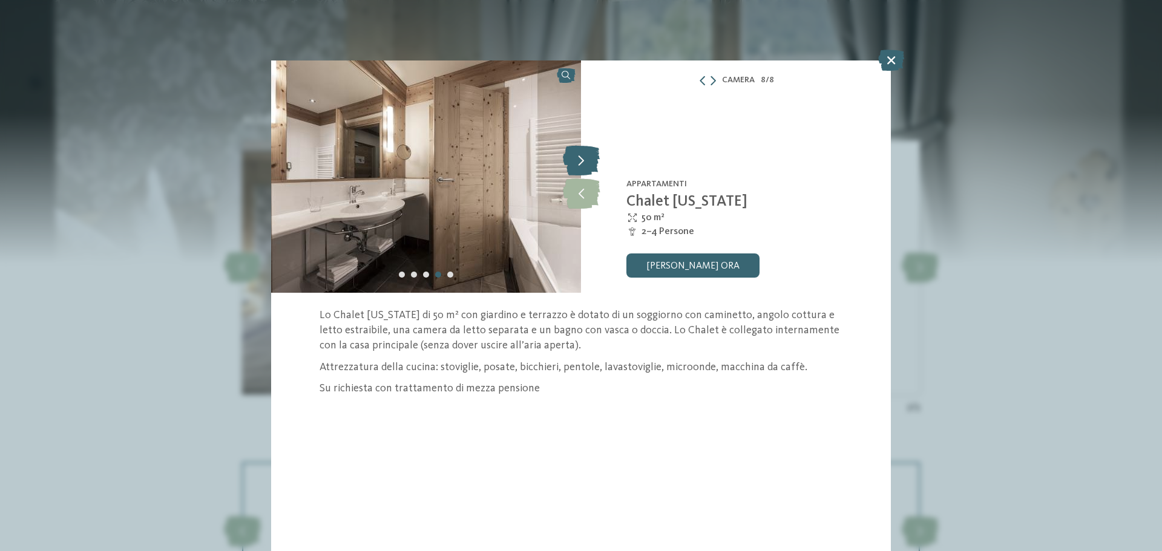
click at [581, 161] on icon at bounding box center [581, 160] width 37 height 30
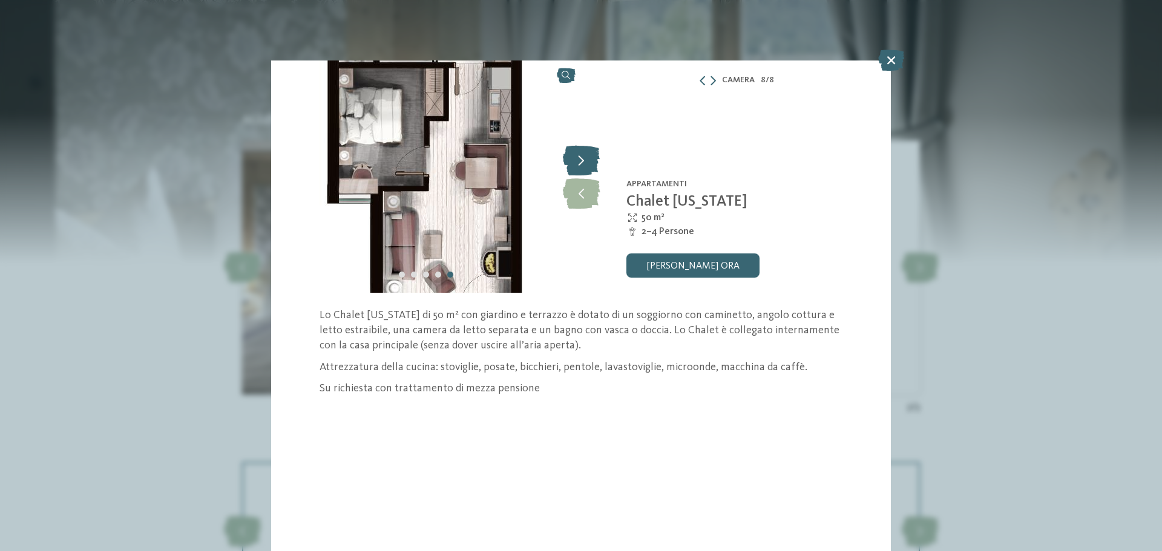
click at [581, 161] on icon at bounding box center [581, 160] width 37 height 30
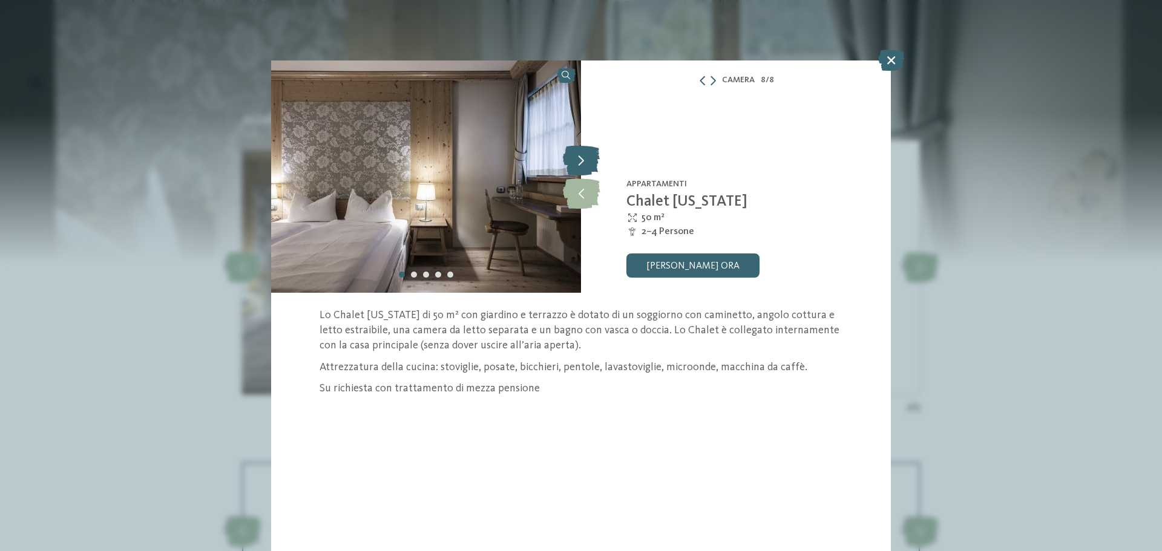
click at [581, 161] on icon at bounding box center [581, 160] width 37 height 30
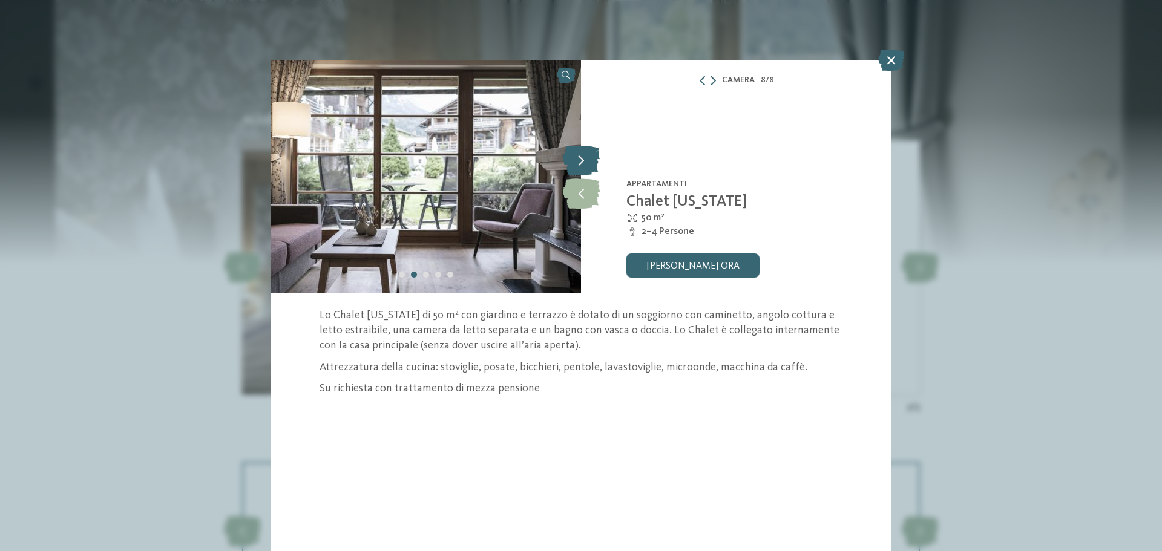
click at [581, 161] on icon at bounding box center [581, 160] width 37 height 30
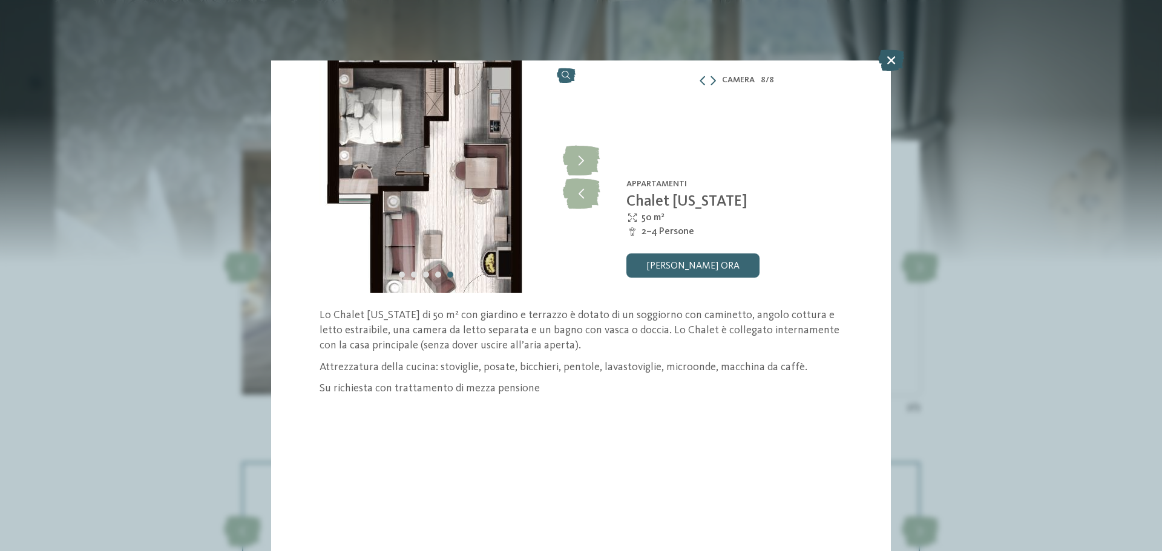
click at [898, 65] on icon at bounding box center [891, 60] width 26 height 21
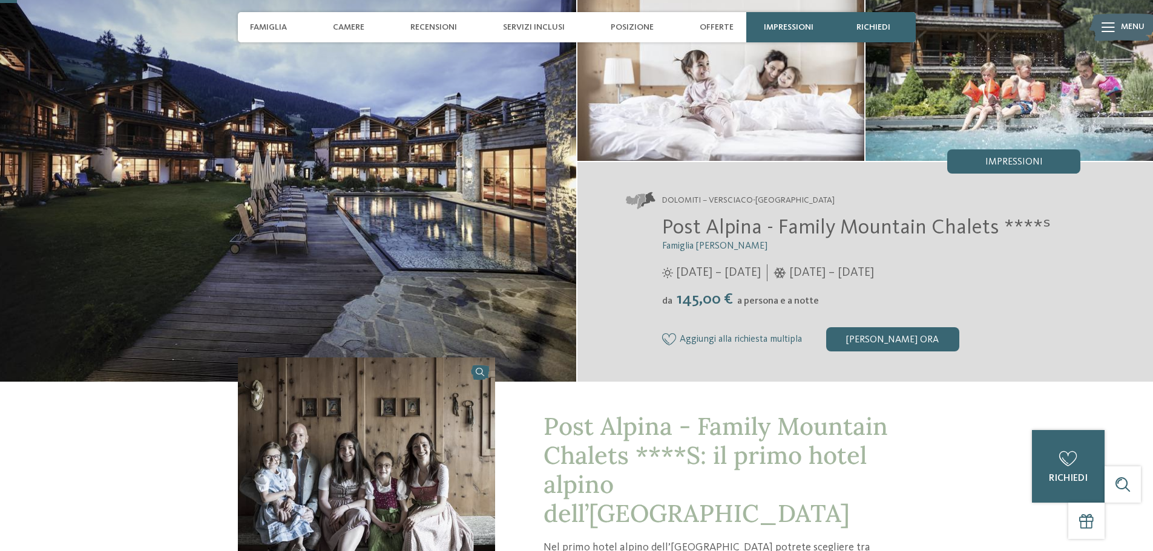
scroll to position [61, 0]
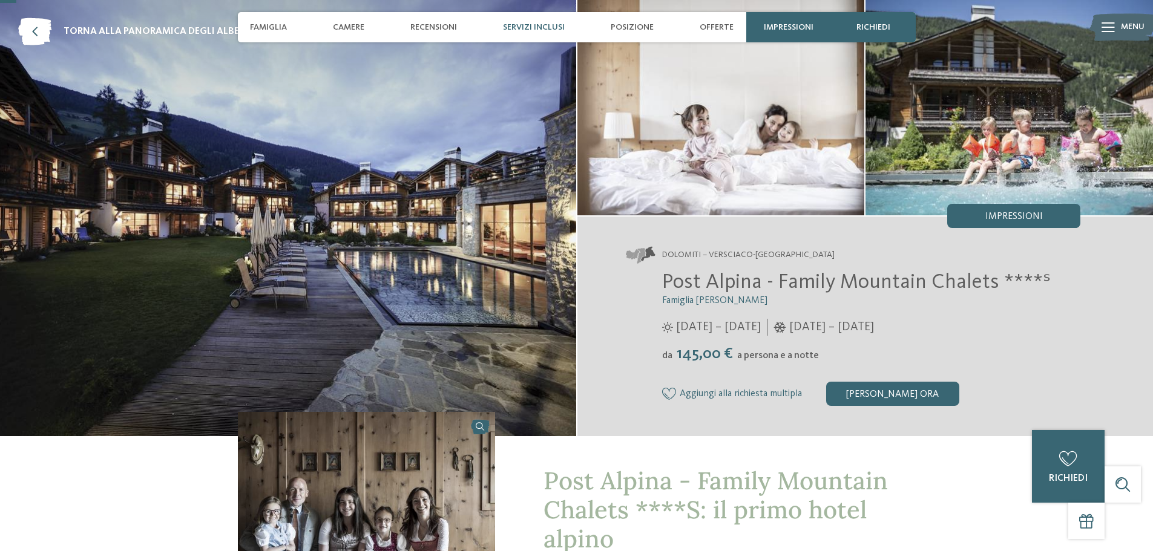
click at [526, 30] on span "Servizi inclusi" at bounding box center [534, 27] width 62 height 10
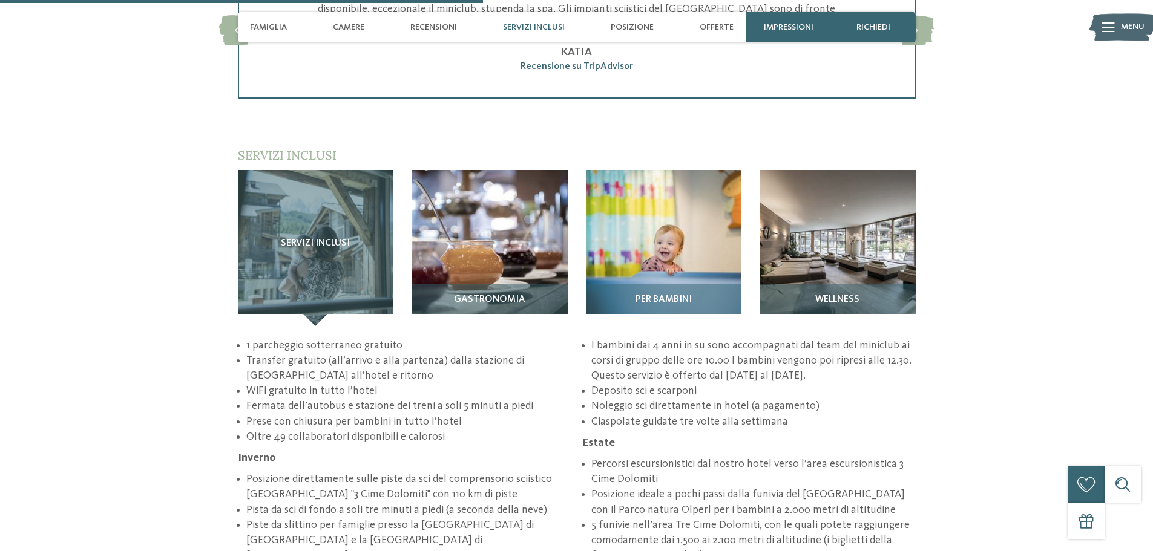
scroll to position [1749, 0]
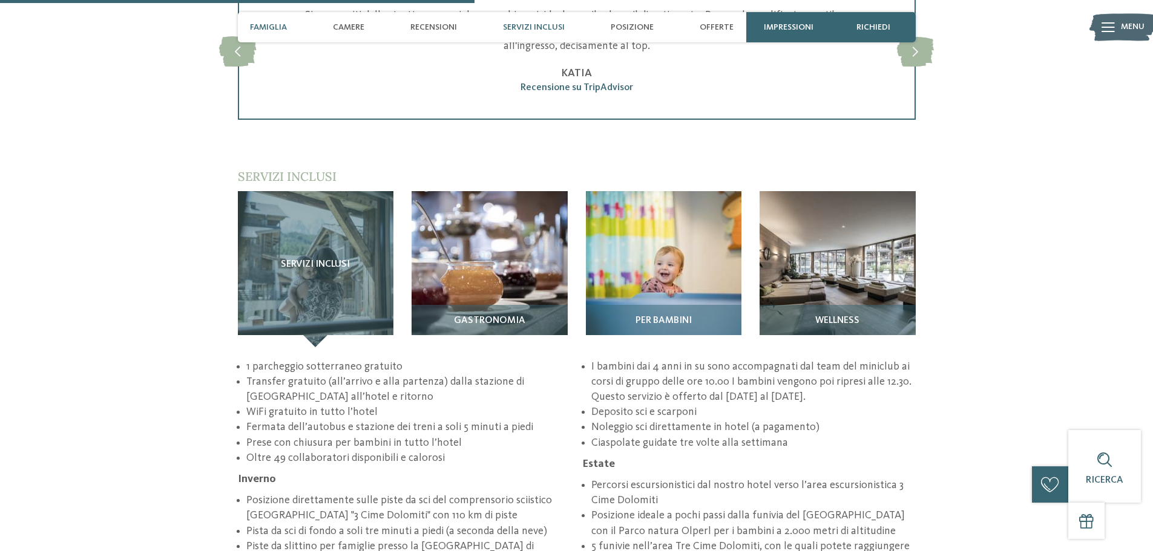
click at [267, 29] on span "Famiglia" at bounding box center [268, 27] width 37 height 10
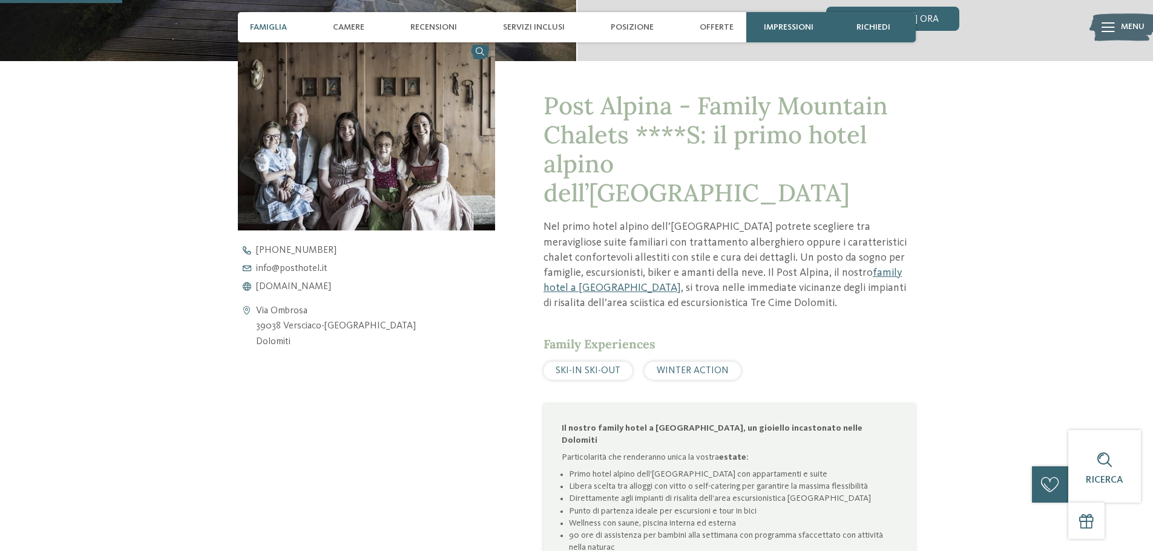
scroll to position [430, 0]
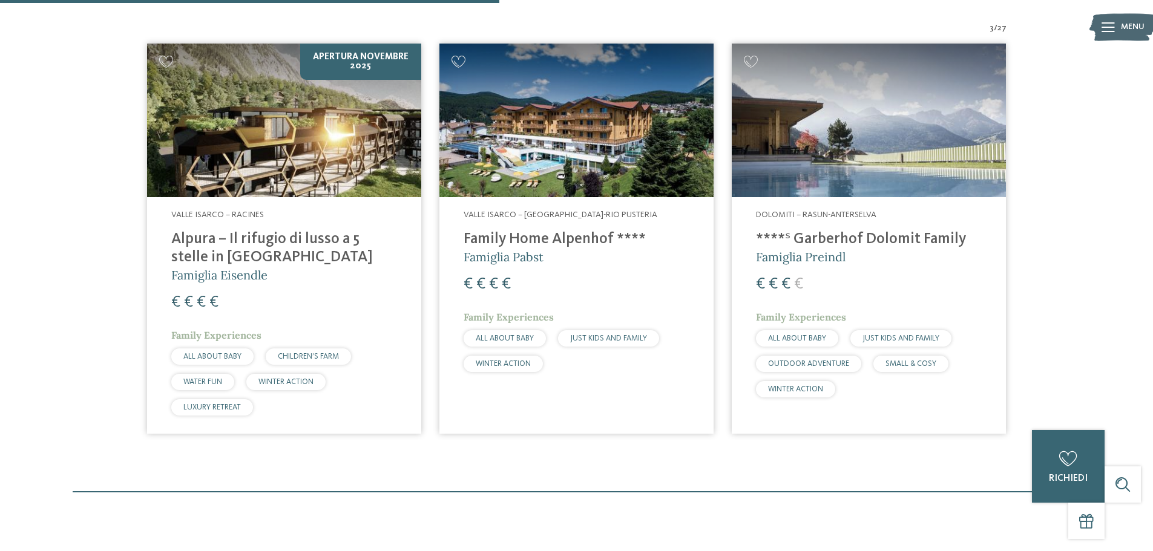
scroll to position [460, 0]
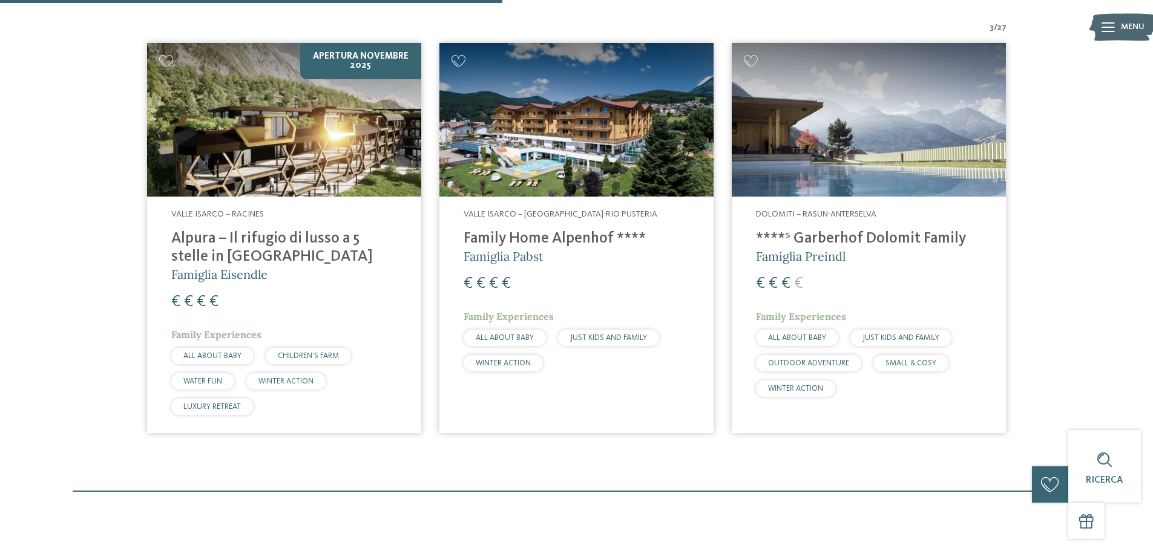
click at [812, 143] on img at bounding box center [869, 120] width 274 height 154
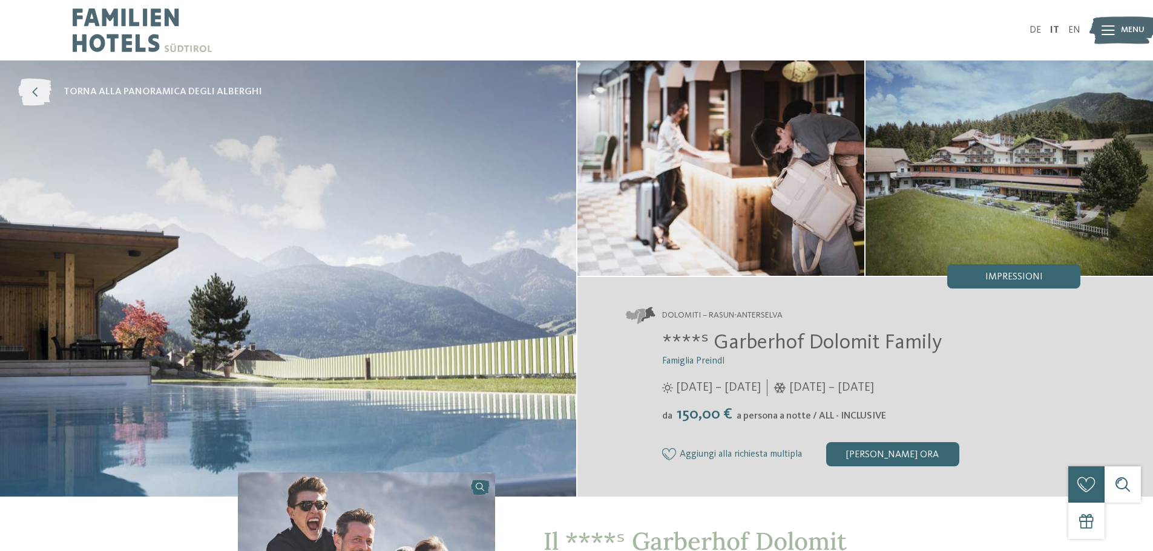
click at [25, 89] on icon at bounding box center [34, 92] width 33 height 27
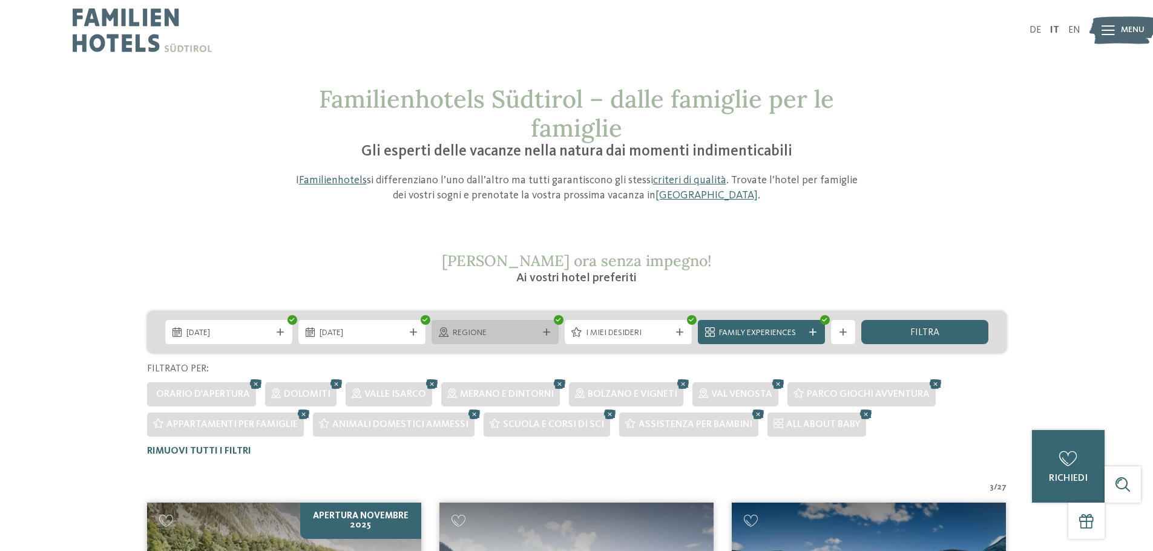
click at [525, 340] on div "Regione" at bounding box center [495, 332] width 127 height 24
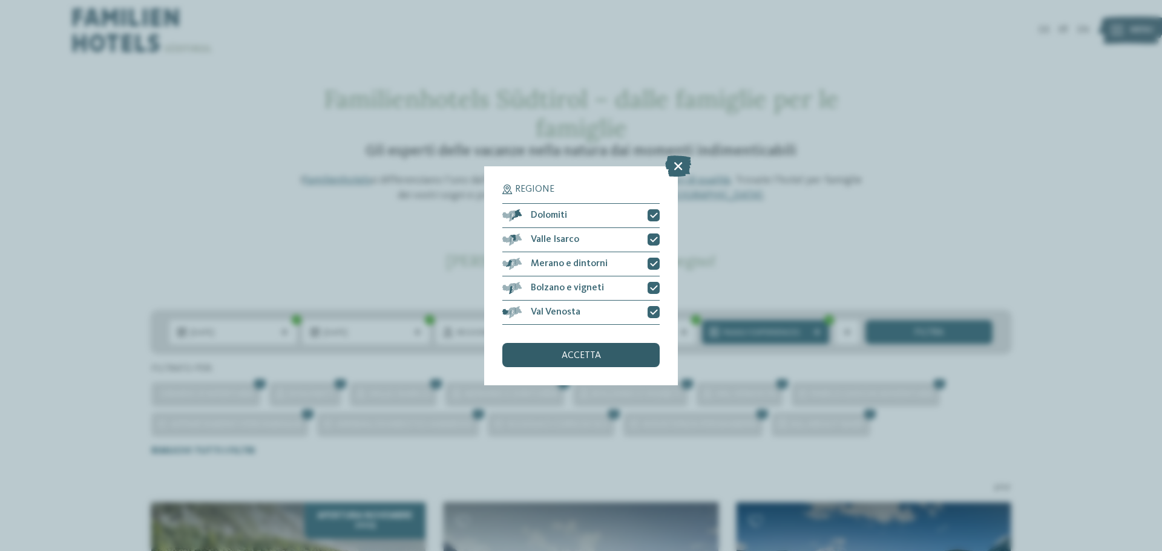
click at [556, 363] on div "accetta" at bounding box center [580, 355] width 157 height 24
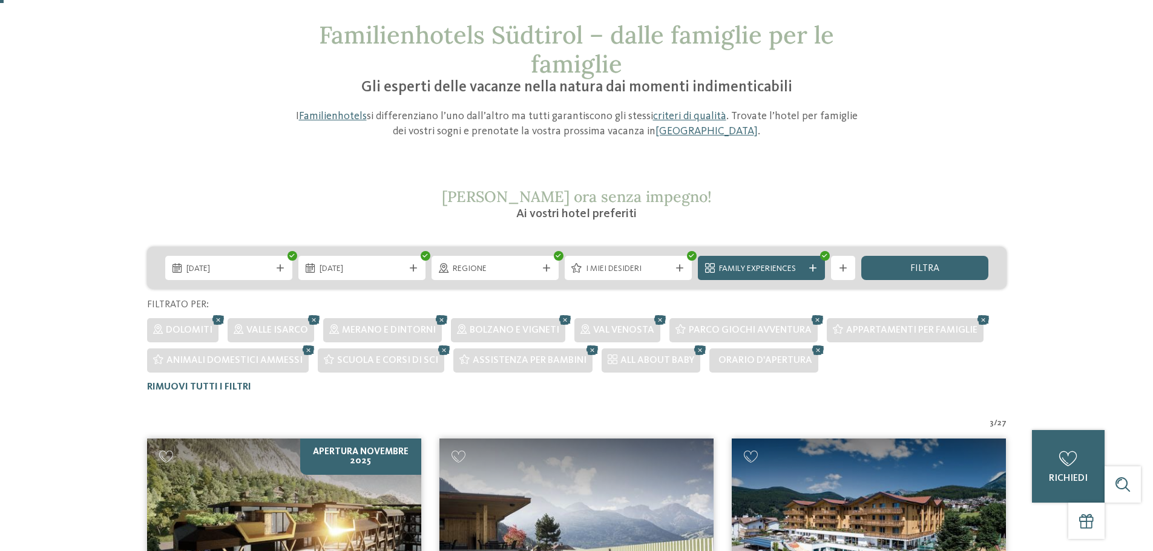
scroll to position [4, 0]
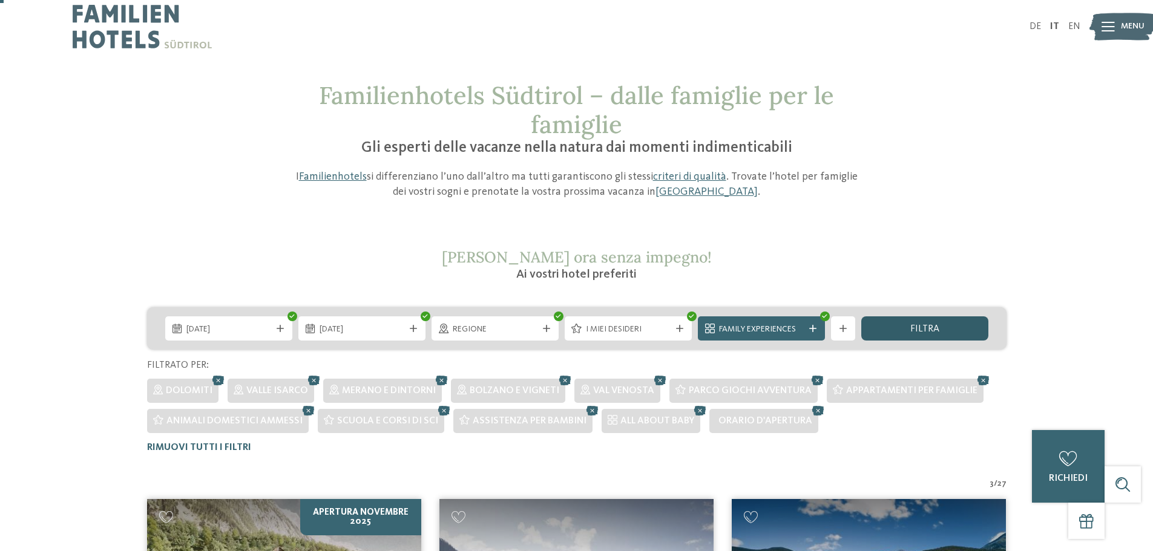
click at [909, 324] on div "filtra" at bounding box center [924, 329] width 127 height 24
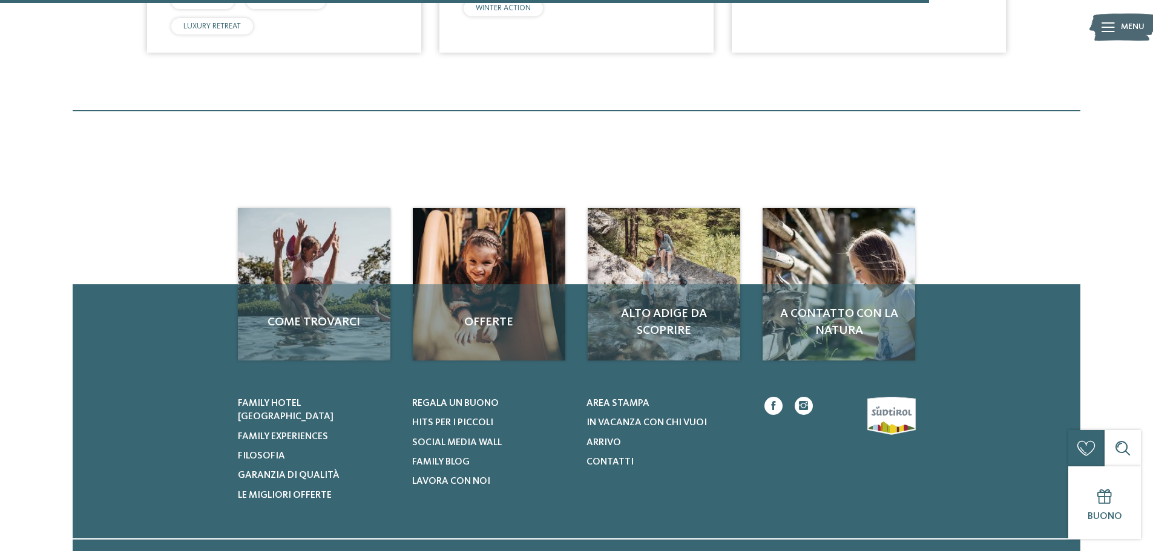
scroll to position [851, 0]
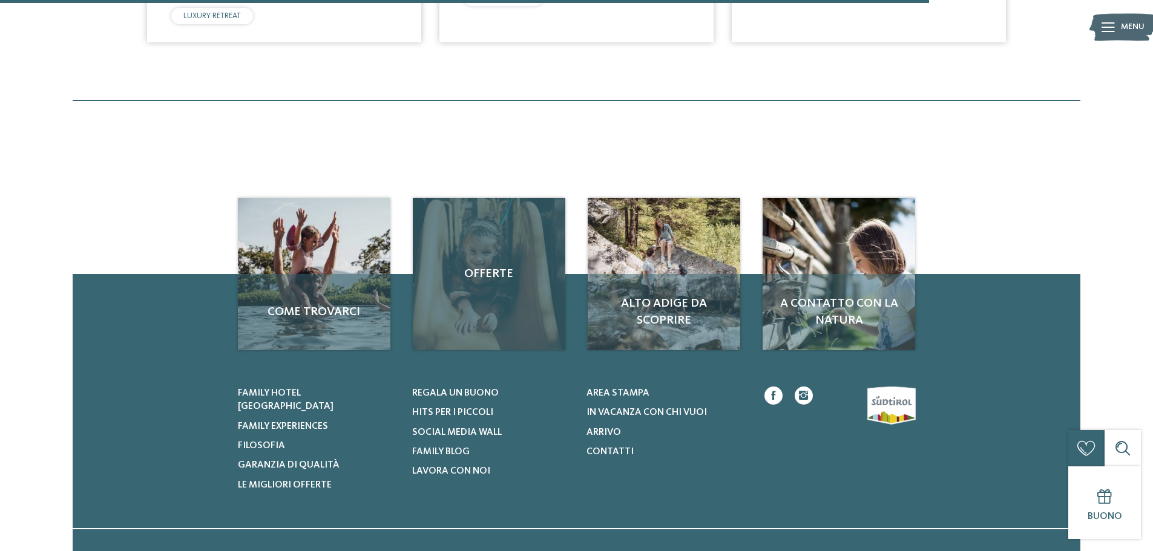
click at [513, 263] on div "Offerte" at bounding box center [489, 274] width 153 height 153
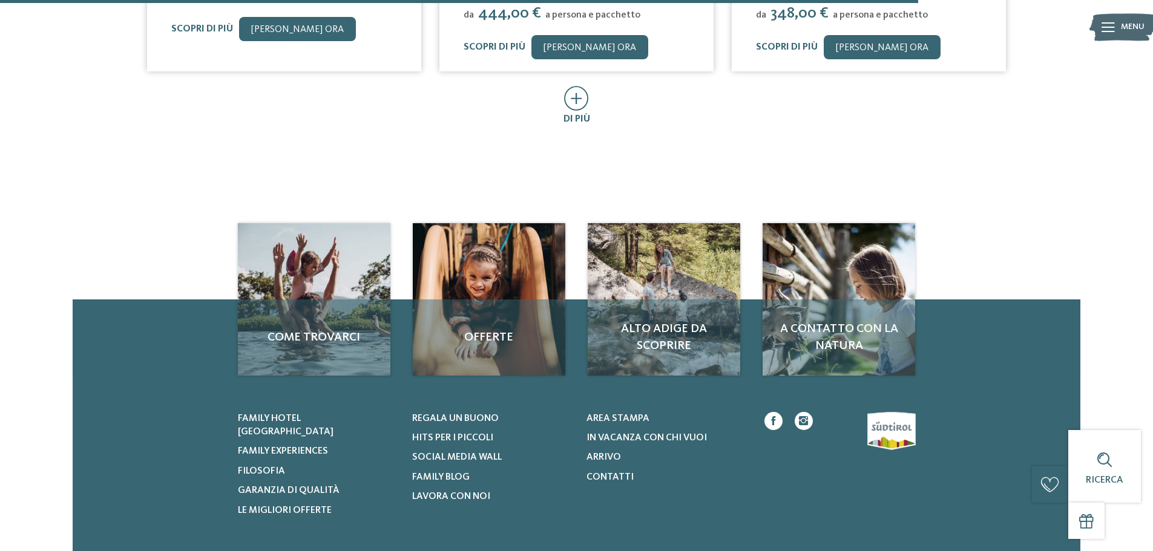
scroll to position [908, 0]
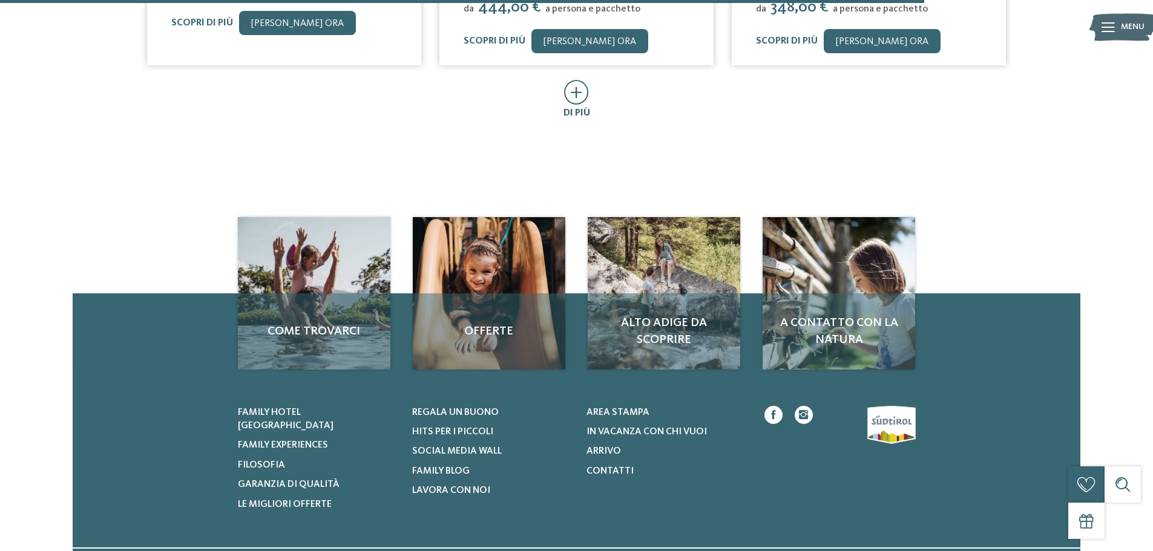
click at [582, 102] on icon at bounding box center [576, 92] width 25 height 25
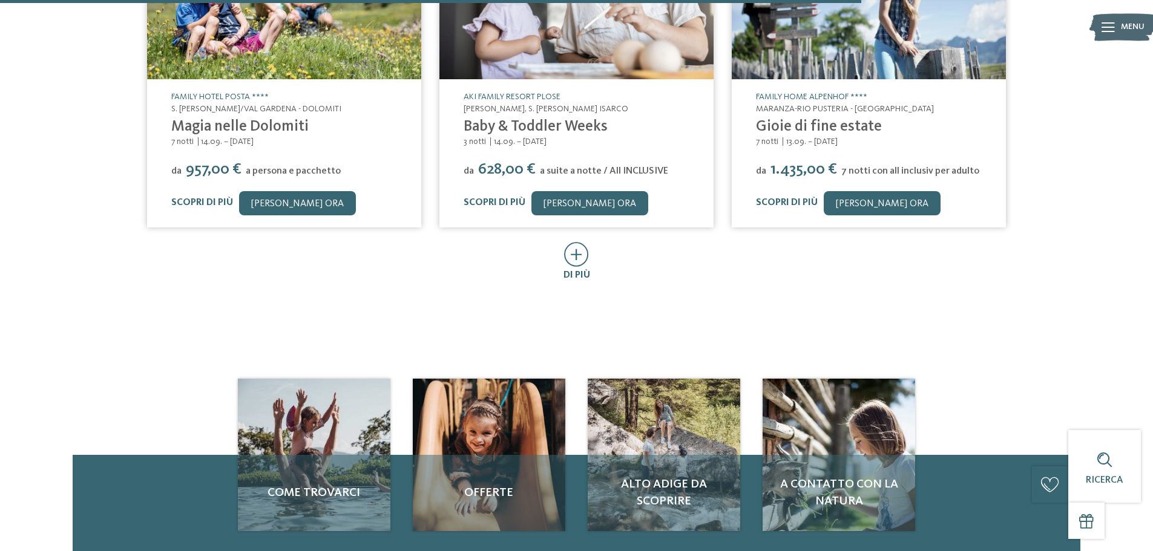
scroll to position [1392, 0]
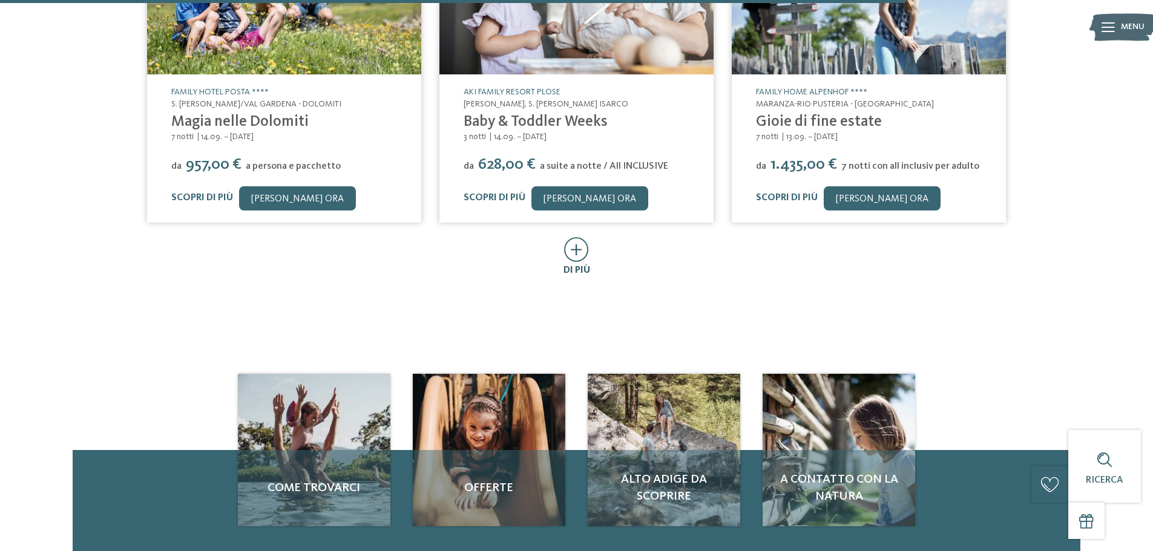
click at [584, 246] on icon at bounding box center [576, 249] width 25 height 25
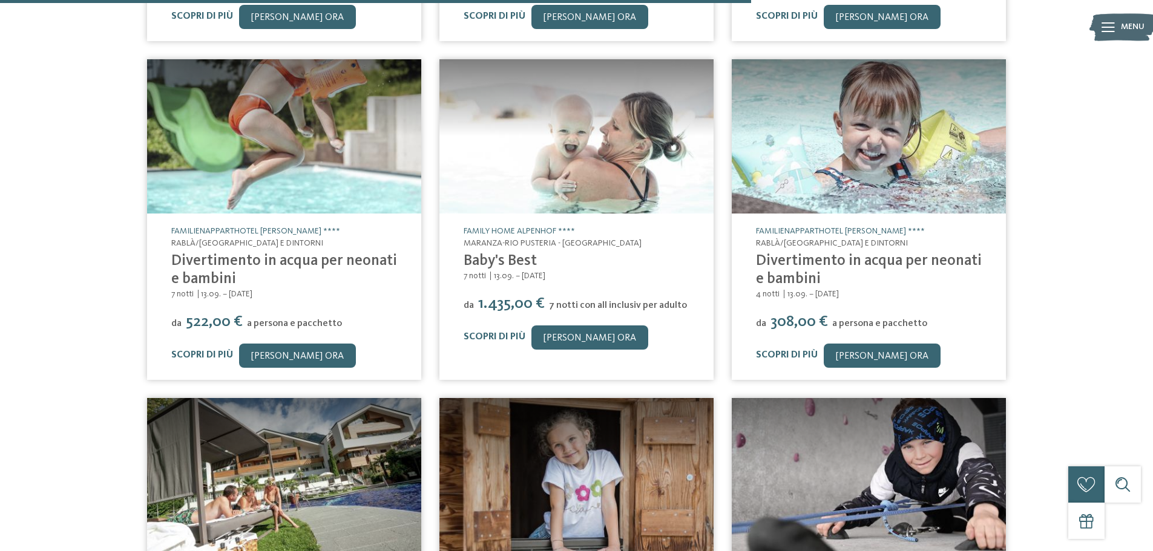
scroll to position [1937, 0]
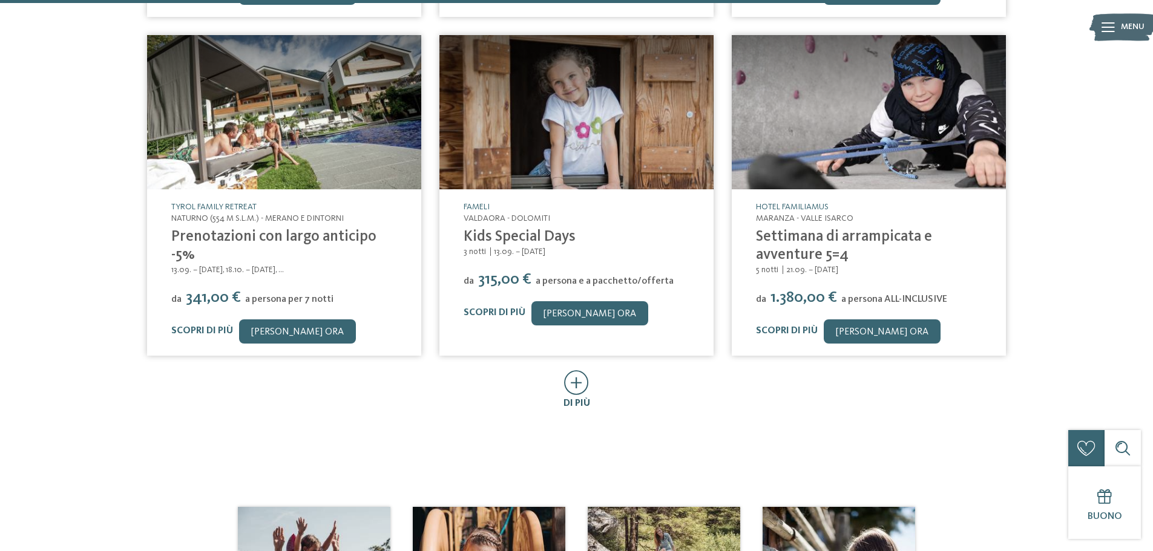
click at [570, 378] on icon at bounding box center [576, 382] width 25 height 25
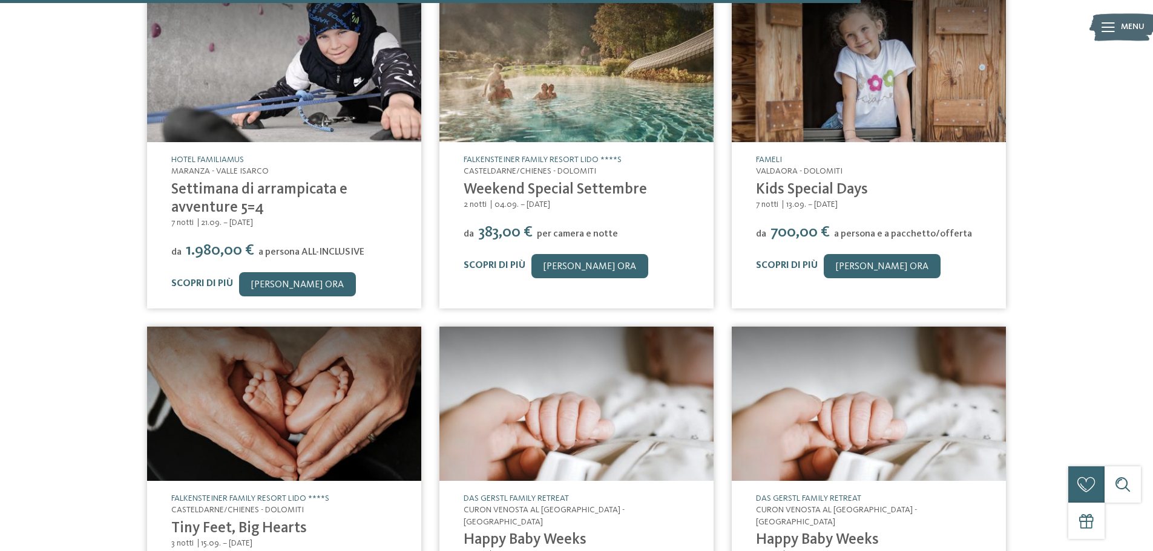
scroll to position [2542, 0]
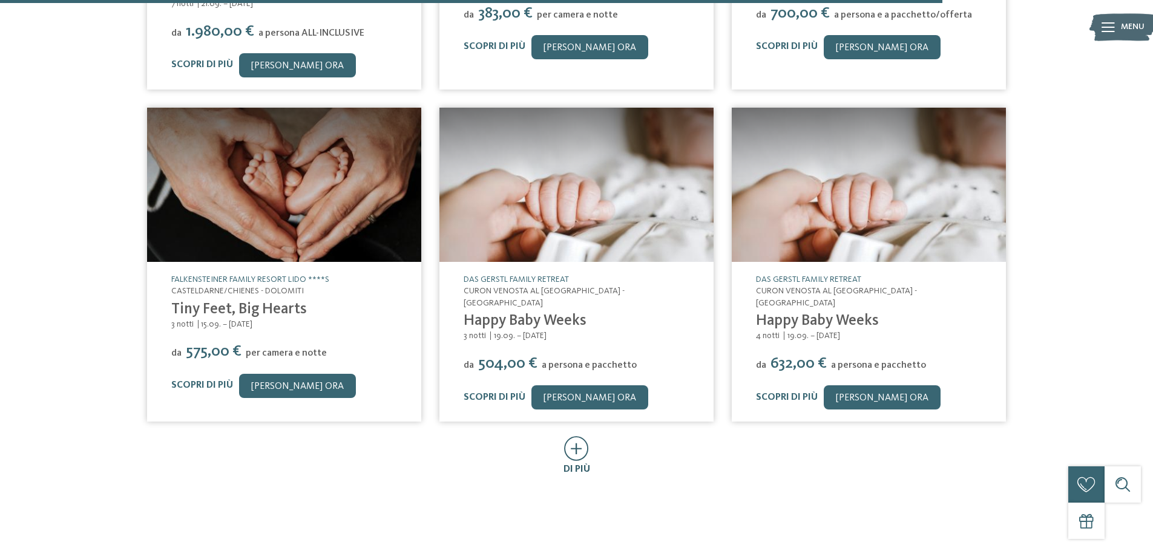
click at [569, 436] on icon at bounding box center [576, 448] width 25 height 25
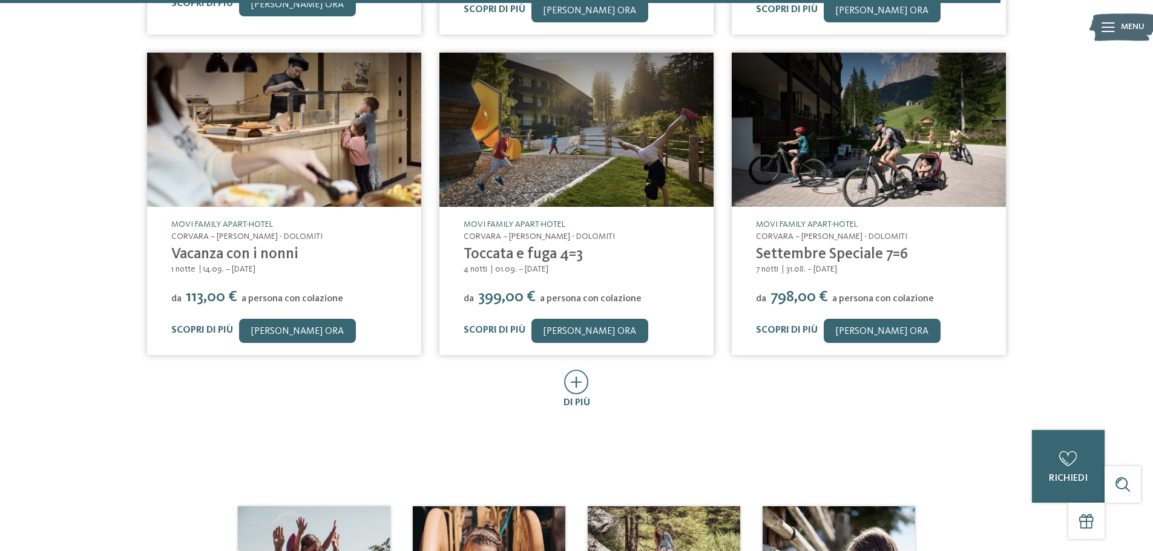
scroll to position [3329, 0]
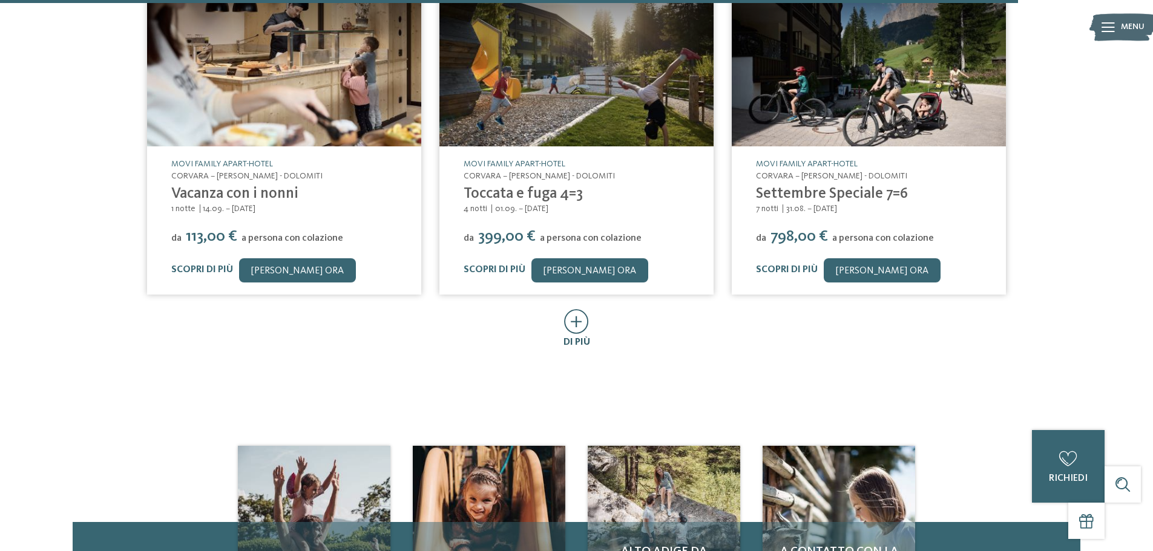
click at [573, 313] on icon at bounding box center [576, 321] width 25 height 25
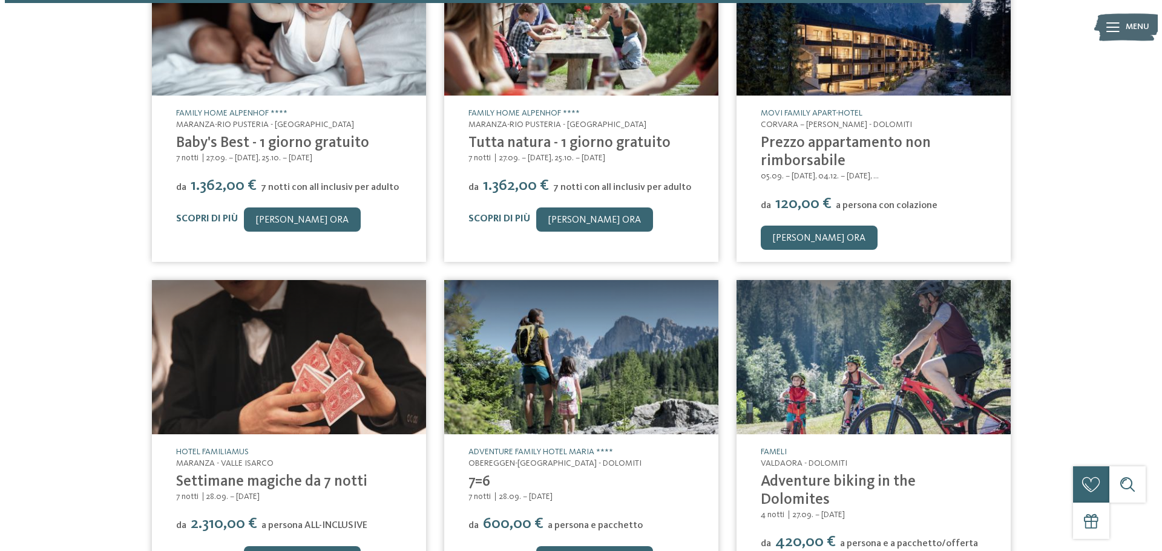
scroll to position [3692, 0]
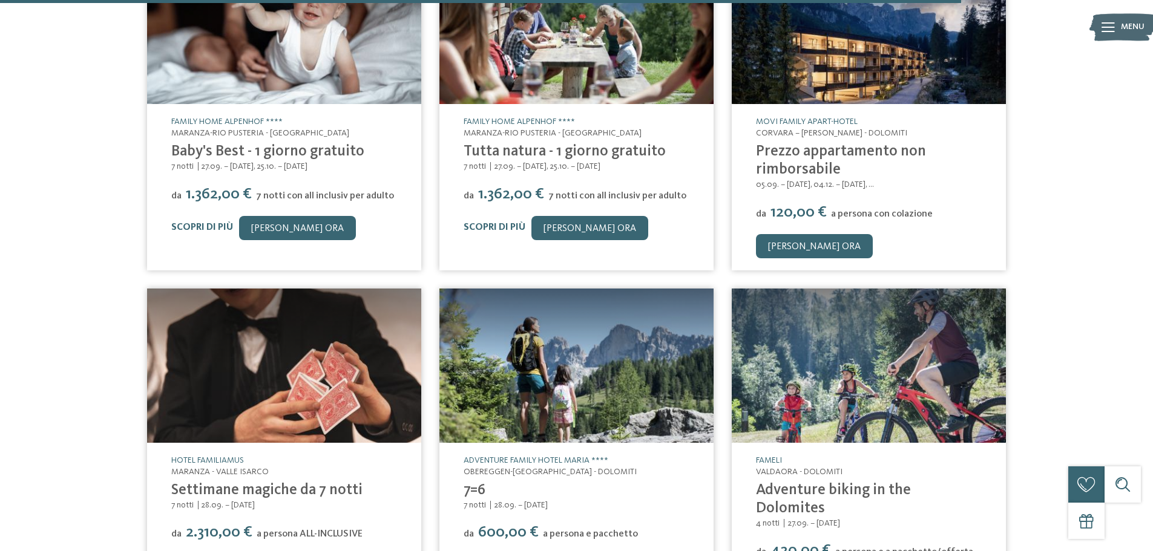
click at [838, 144] on link "Prezzo appartamento non rimborsabile" at bounding box center [841, 160] width 170 height 33
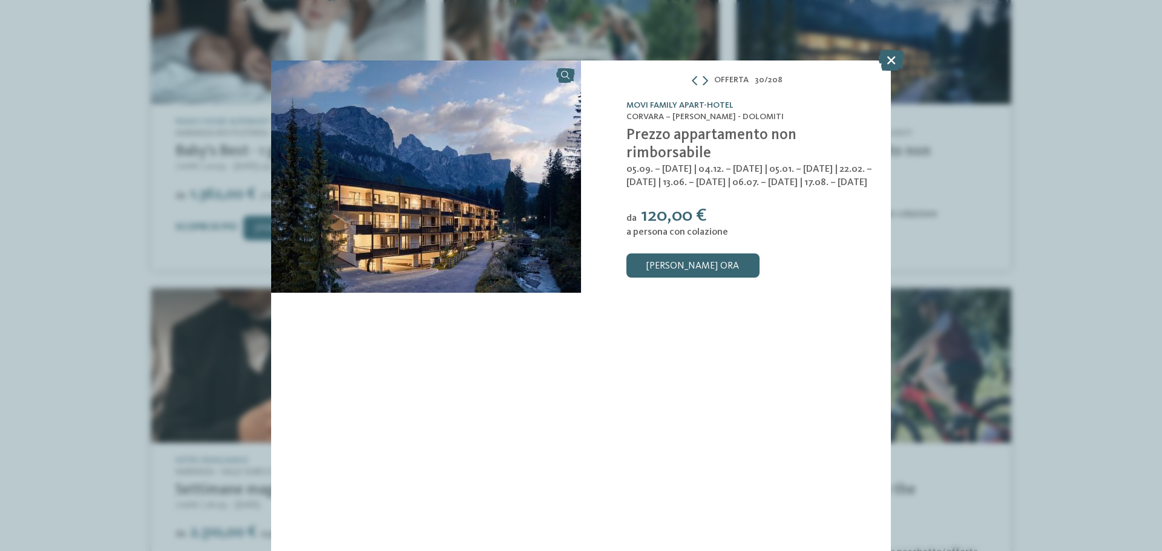
click at [671, 101] on link "Movi Family Apart-Hotel" at bounding box center [679, 105] width 107 height 8
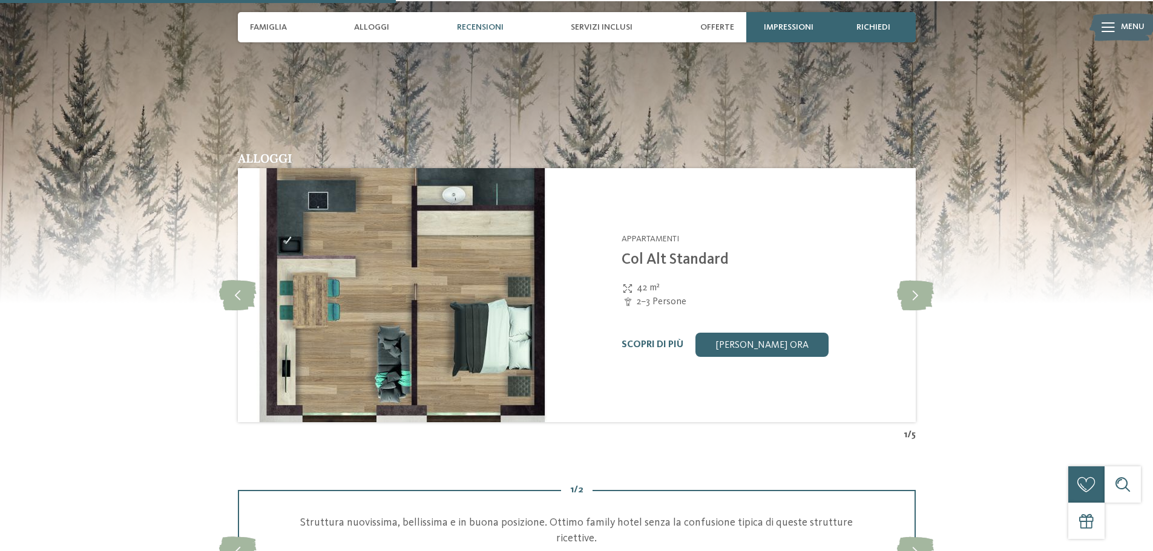
scroll to position [1392, 0]
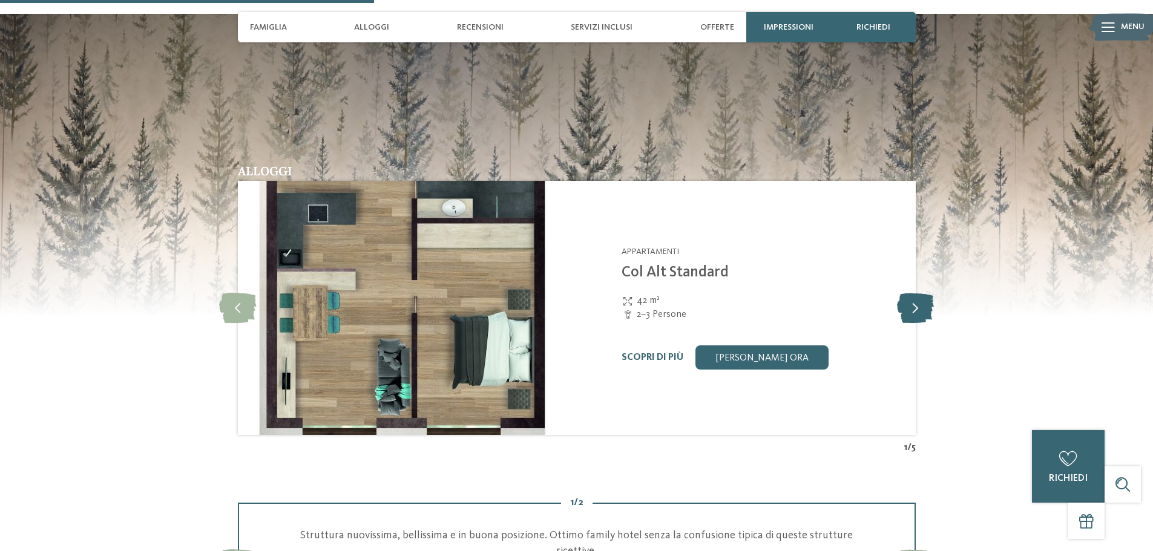
click at [927, 293] on icon at bounding box center [915, 308] width 37 height 30
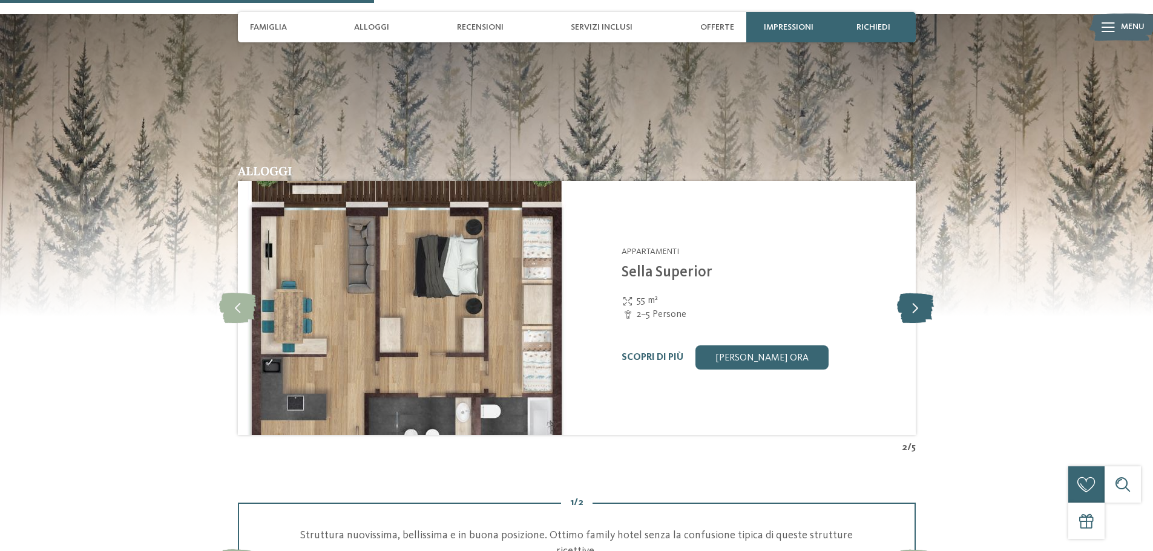
click at [918, 293] on icon at bounding box center [915, 308] width 37 height 30
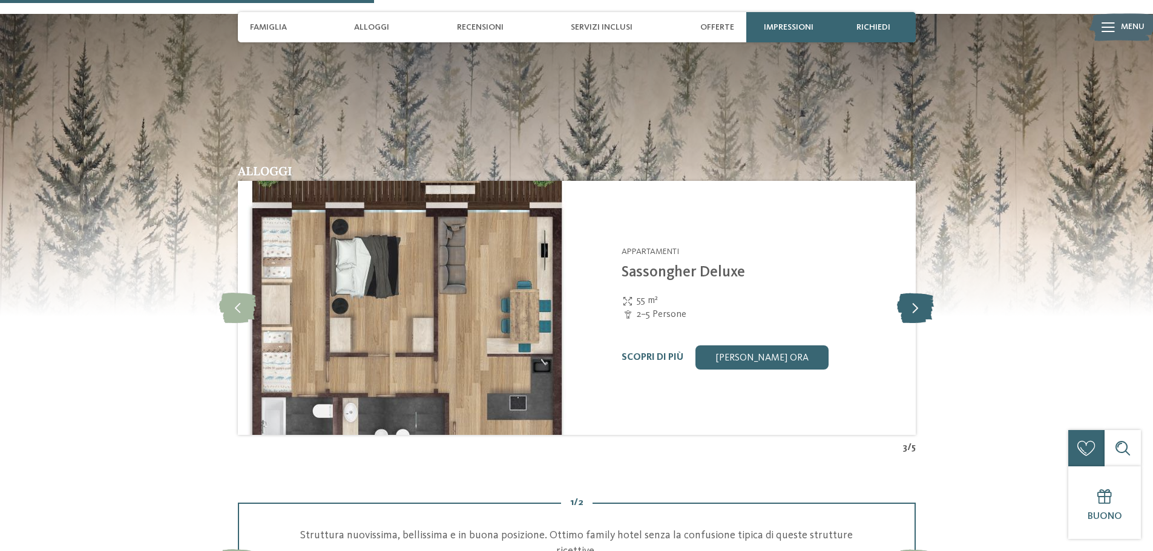
click at [918, 293] on icon at bounding box center [915, 308] width 37 height 30
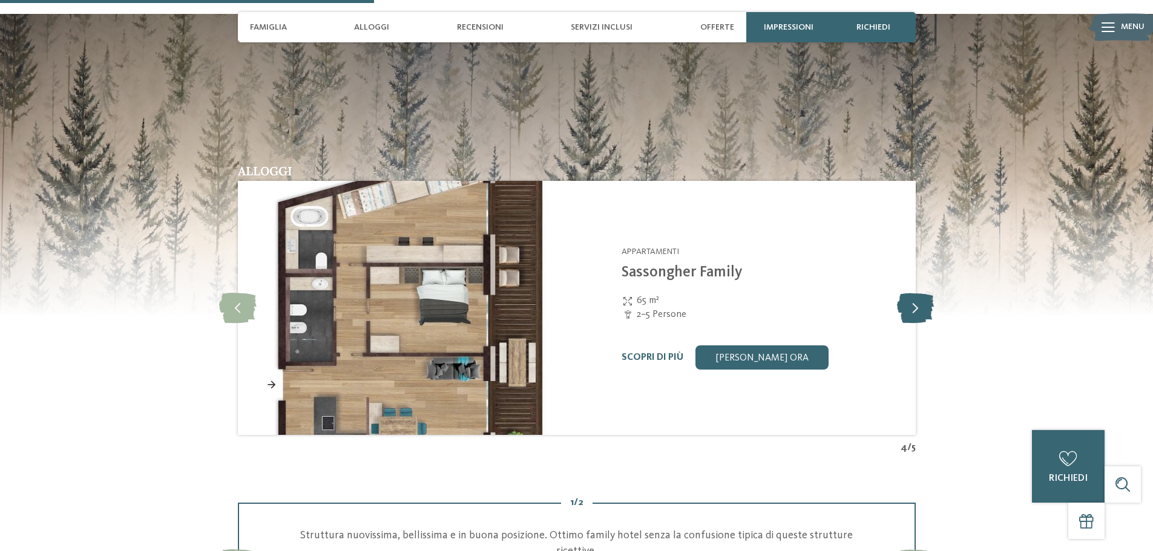
click at [918, 293] on icon at bounding box center [915, 308] width 37 height 30
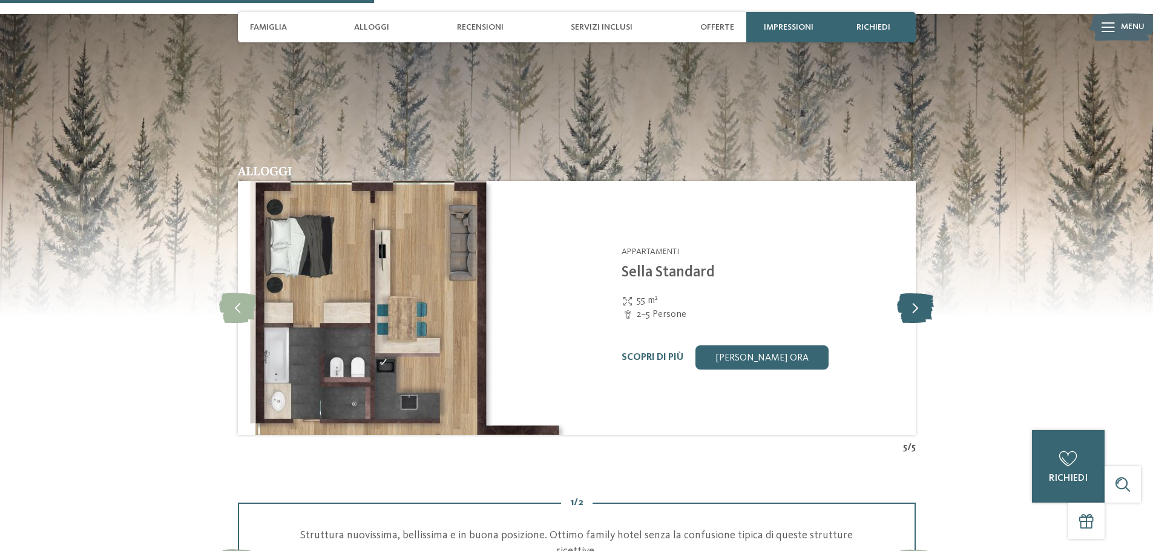
click at [918, 293] on icon at bounding box center [915, 308] width 37 height 30
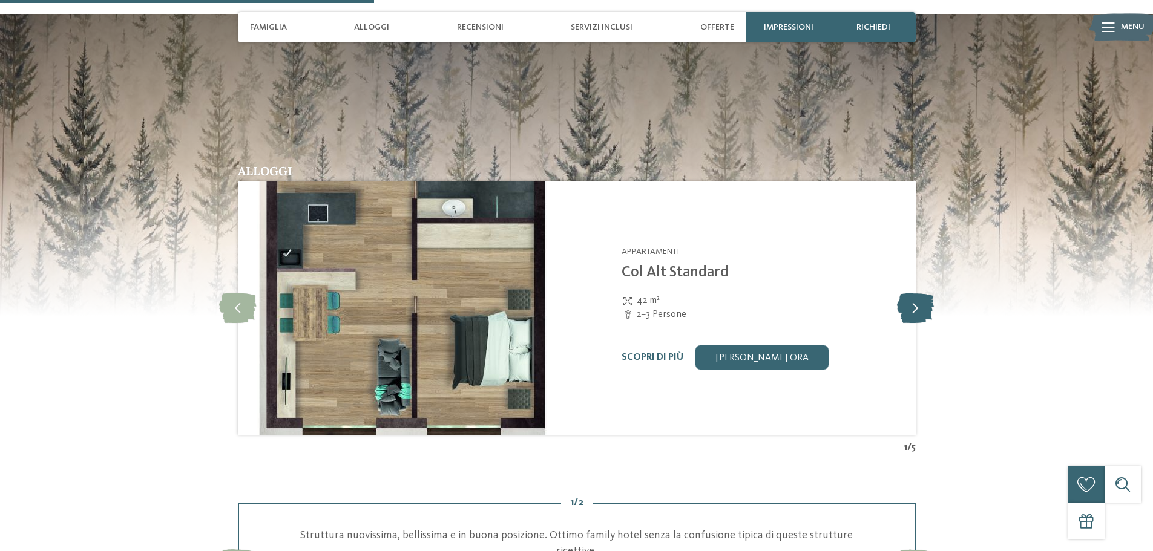
click at [915, 293] on icon at bounding box center [915, 308] width 37 height 30
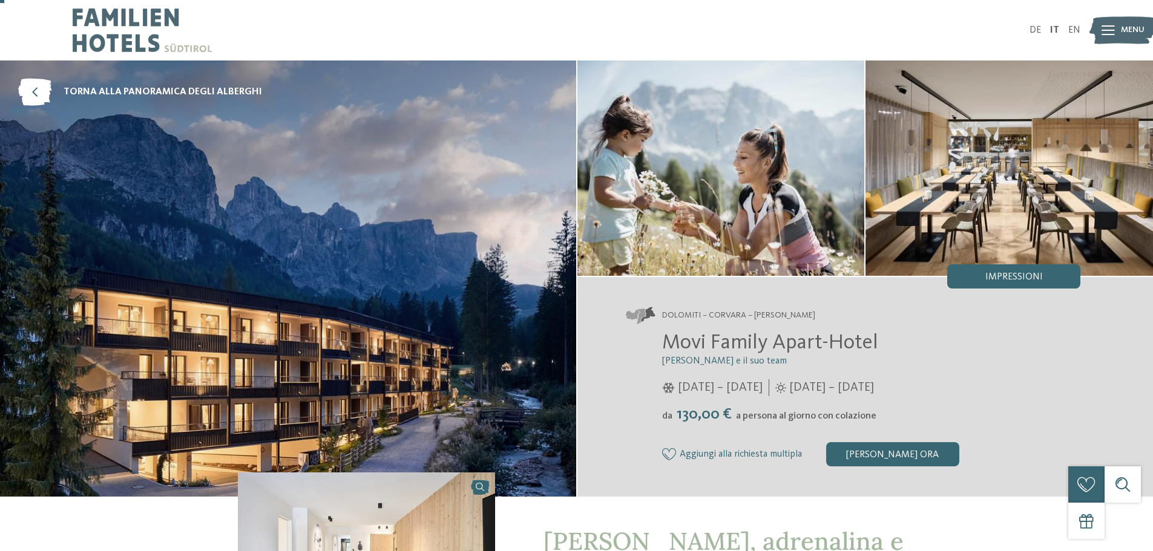
scroll to position [61, 0]
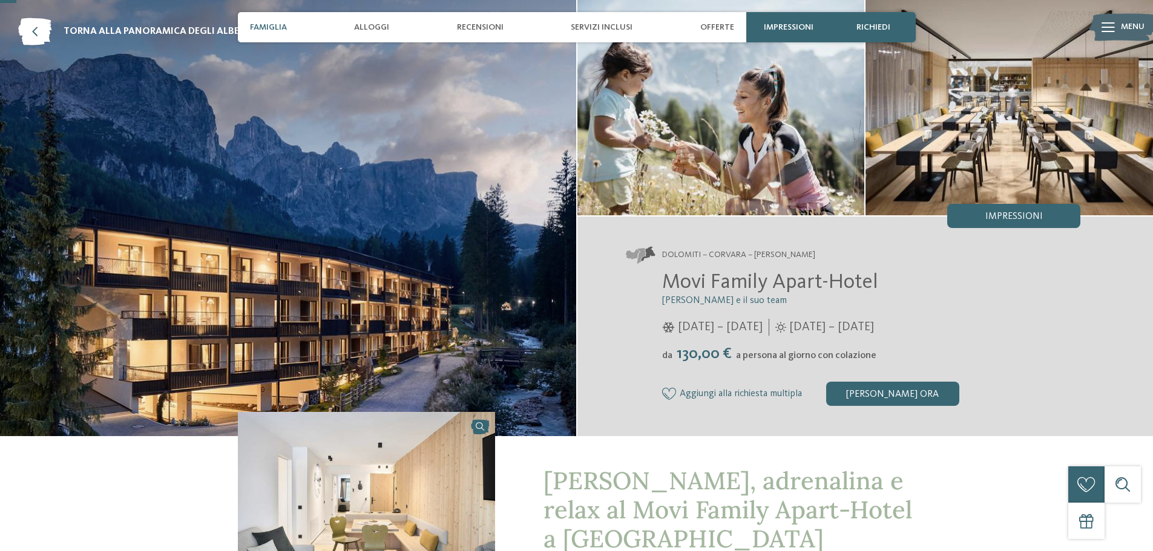
click at [264, 22] on span "Famiglia" at bounding box center [268, 27] width 37 height 10
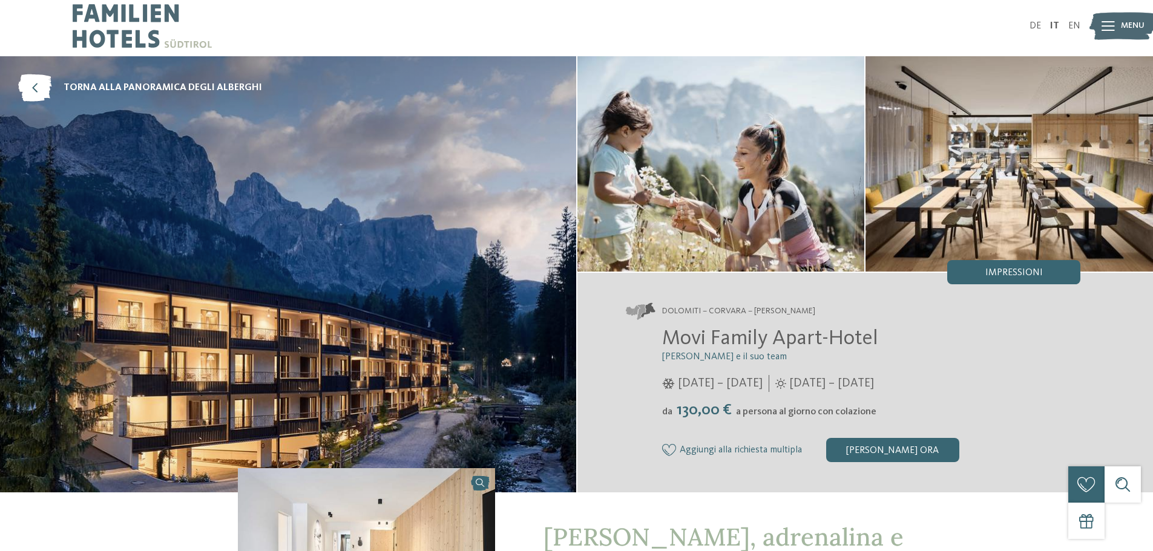
scroll to position [0, 0]
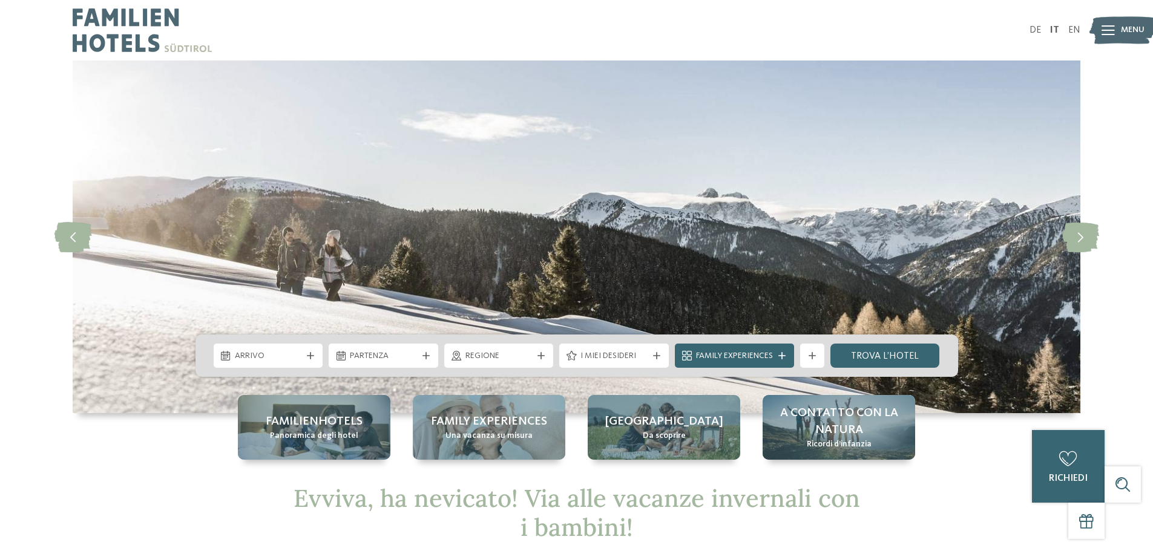
click at [792, 130] on img at bounding box center [577, 237] width 1008 height 353
